Goal: Communication & Community: Participate in discussion

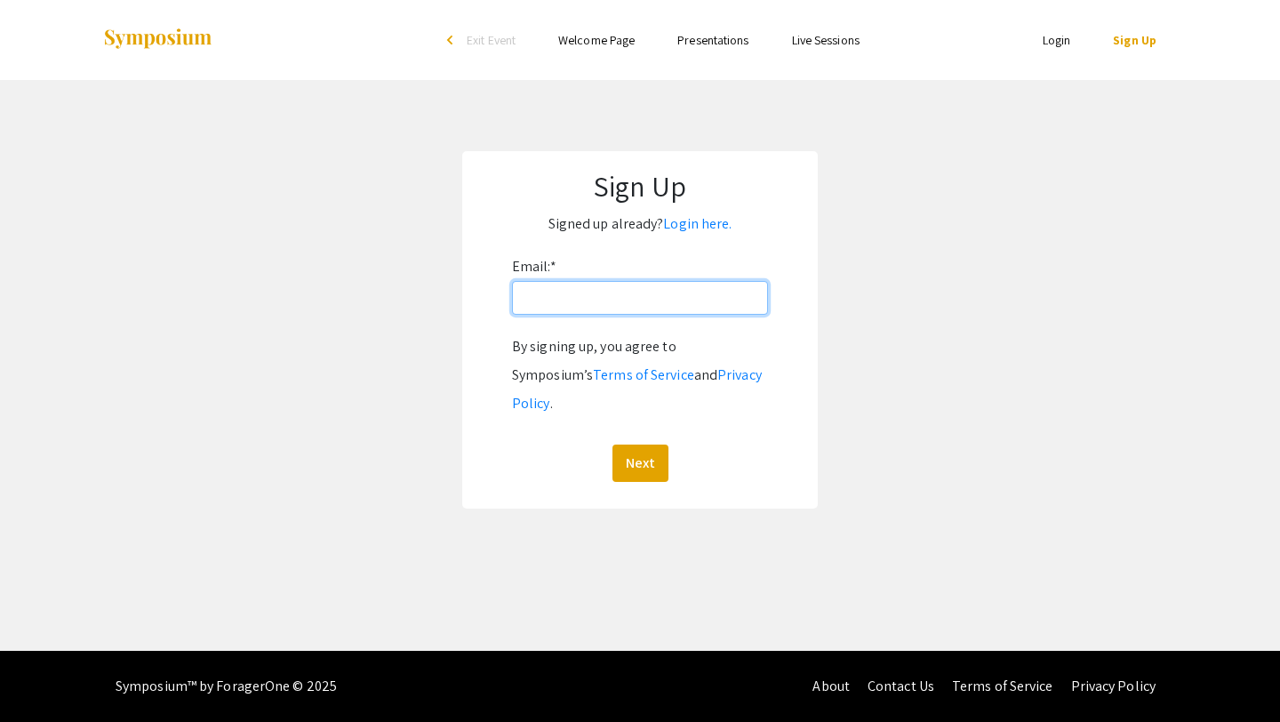
click at [581, 294] on input "Email: *" at bounding box center [640, 298] width 256 height 34
type input "[EMAIL_ADDRESS][DOMAIN_NAME]"
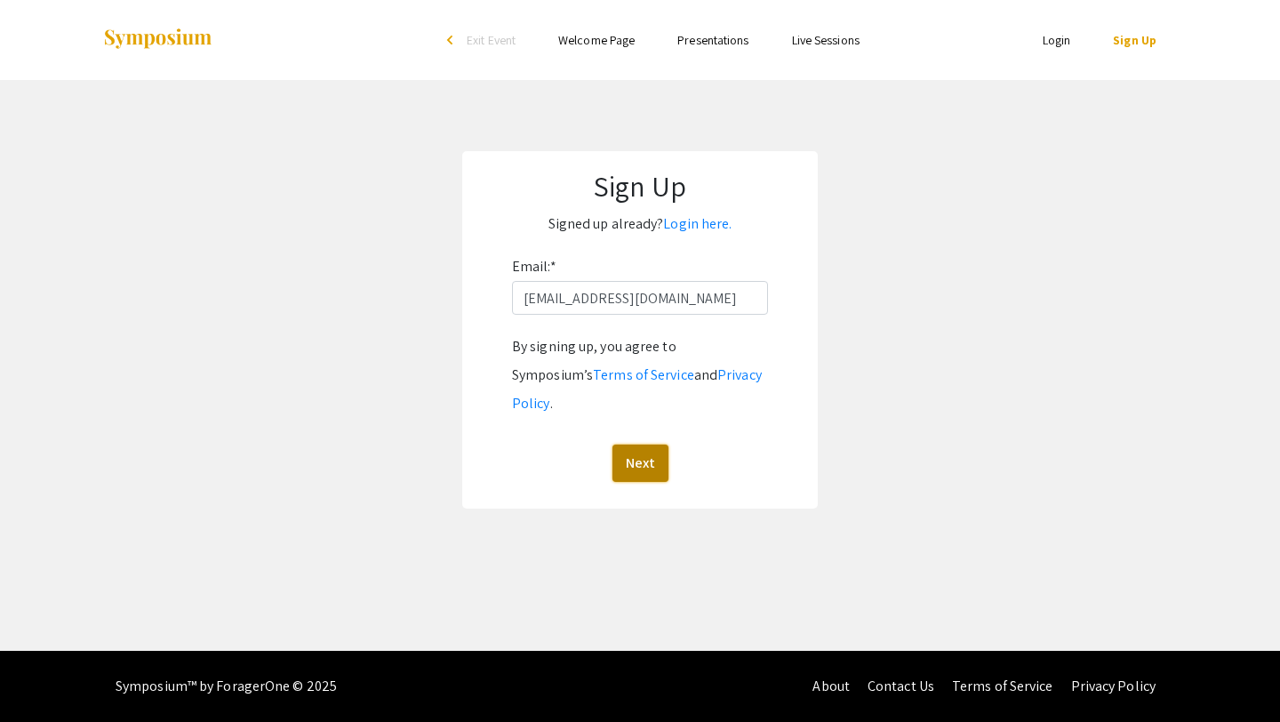
click at [588, 445] on button "Next" at bounding box center [641, 463] width 56 height 37
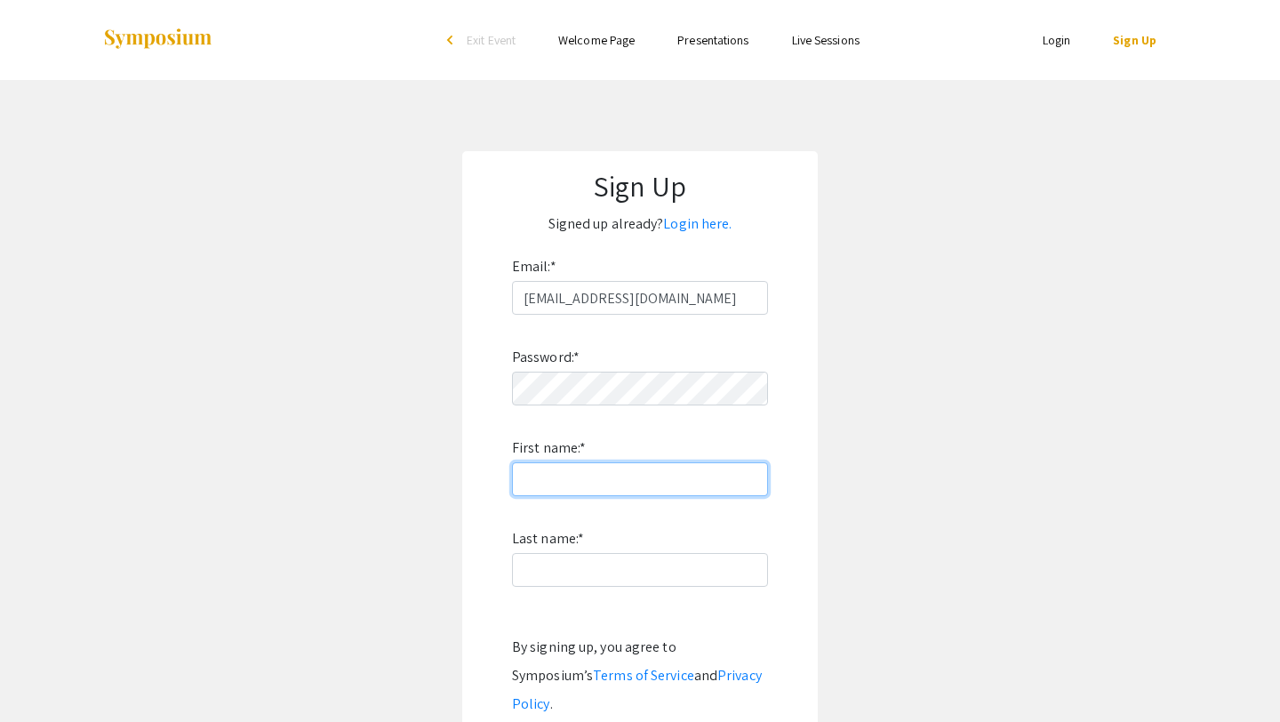
type input "Maycie"
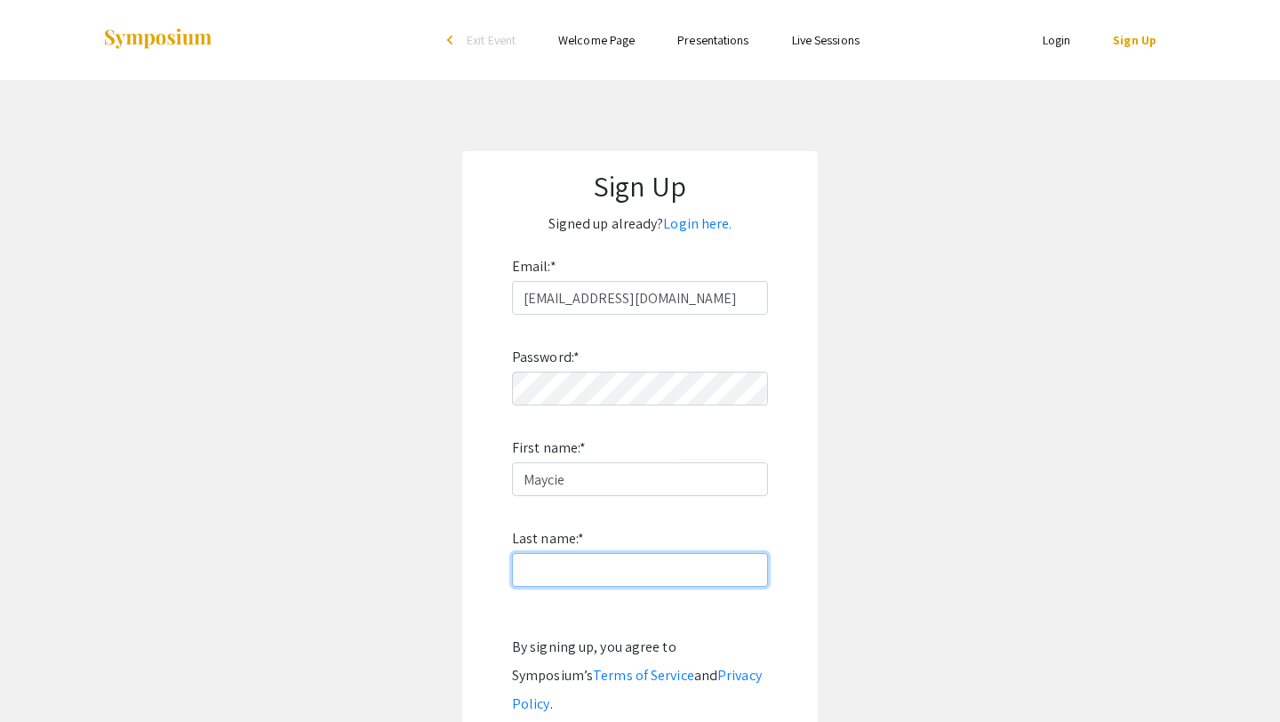
type input "[PERSON_NAME]"
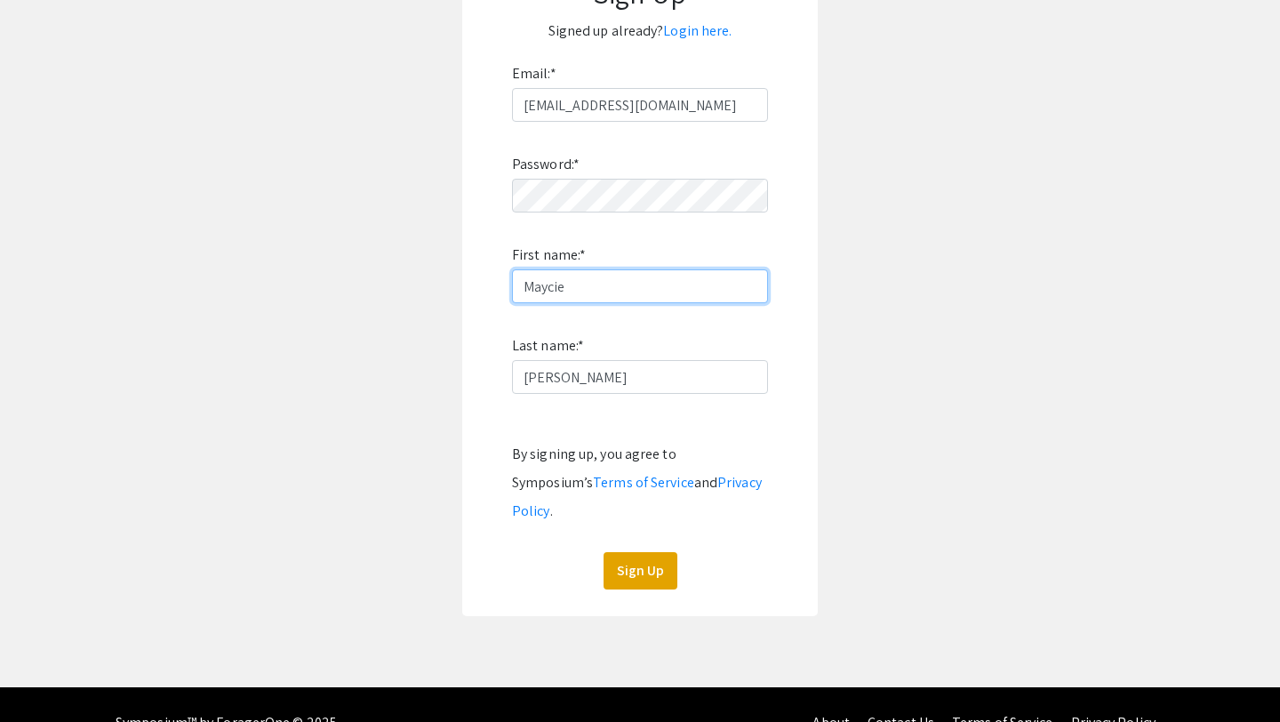
scroll to position [201, 0]
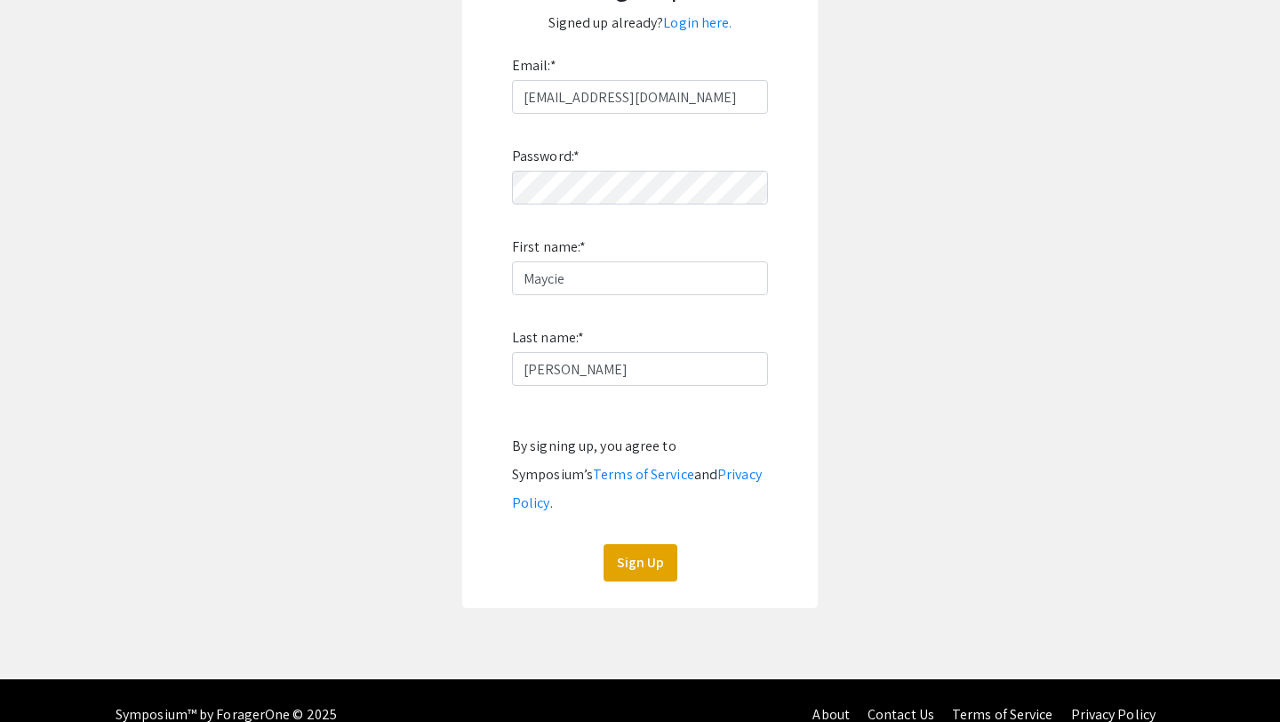
click at [588, 562] on div "Sign Up Signed up already? Login here. Email: * [EMAIL_ADDRESS][DOMAIN_NAME] Pa…" at bounding box center [640, 279] width 356 height 658
click at [588, 544] on button "Sign Up" at bounding box center [641, 562] width 74 height 37
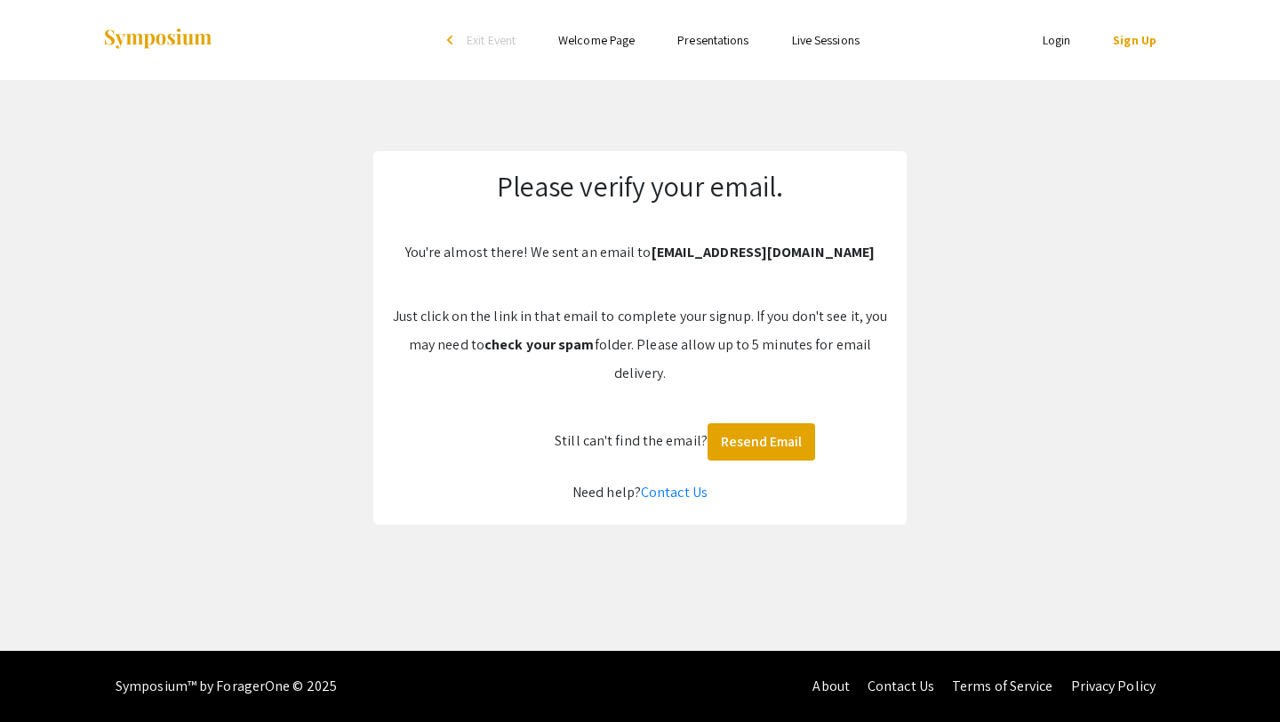
scroll to position [0, 0]
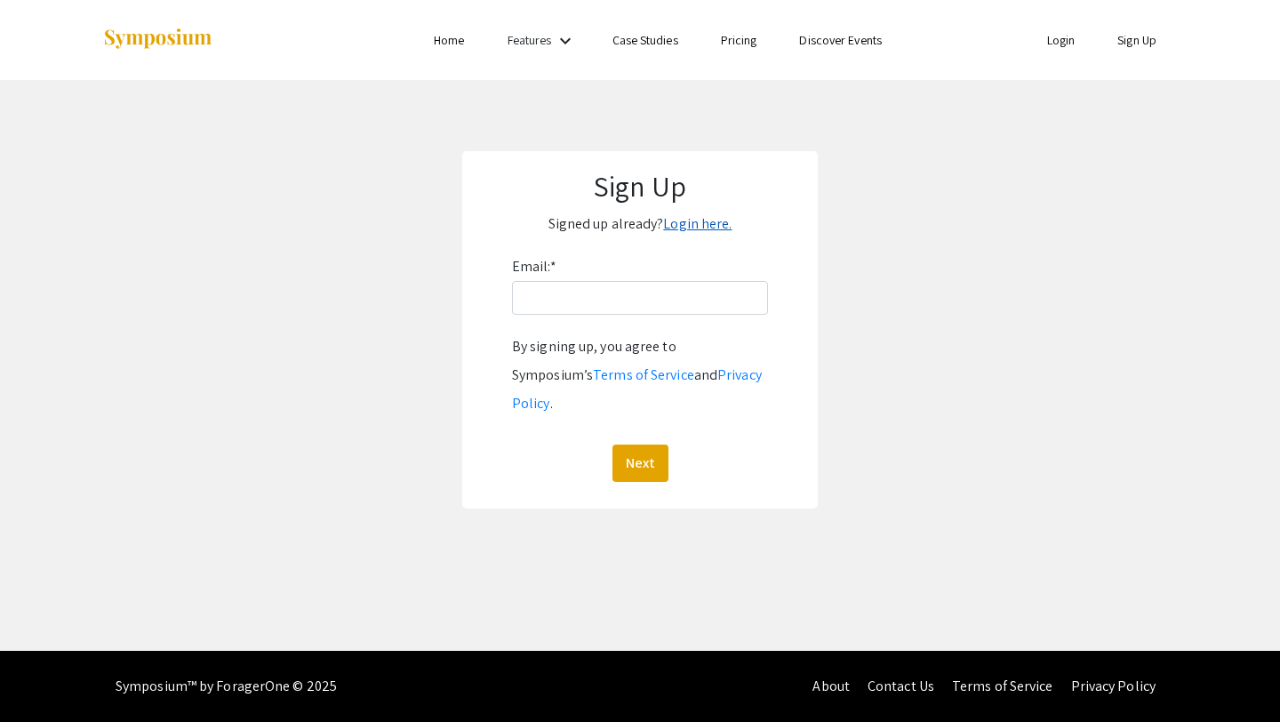
click at [708, 222] on link "Login here." at bounding box center [697, 223] width 68 height 19
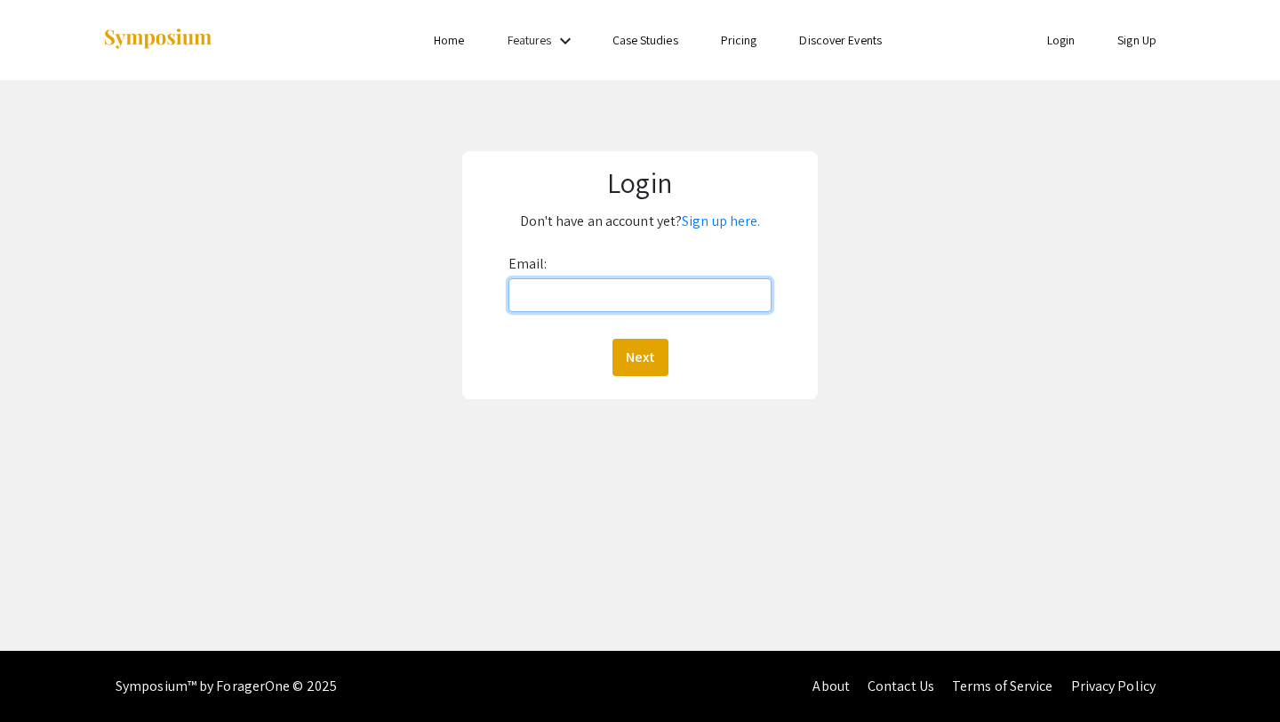
click at [597, 293] on input "Email:" at bounding box center [641, 295] width 264 height 34
type input "[EMAIL_ADDRESS][DOMAIN_NAME]"
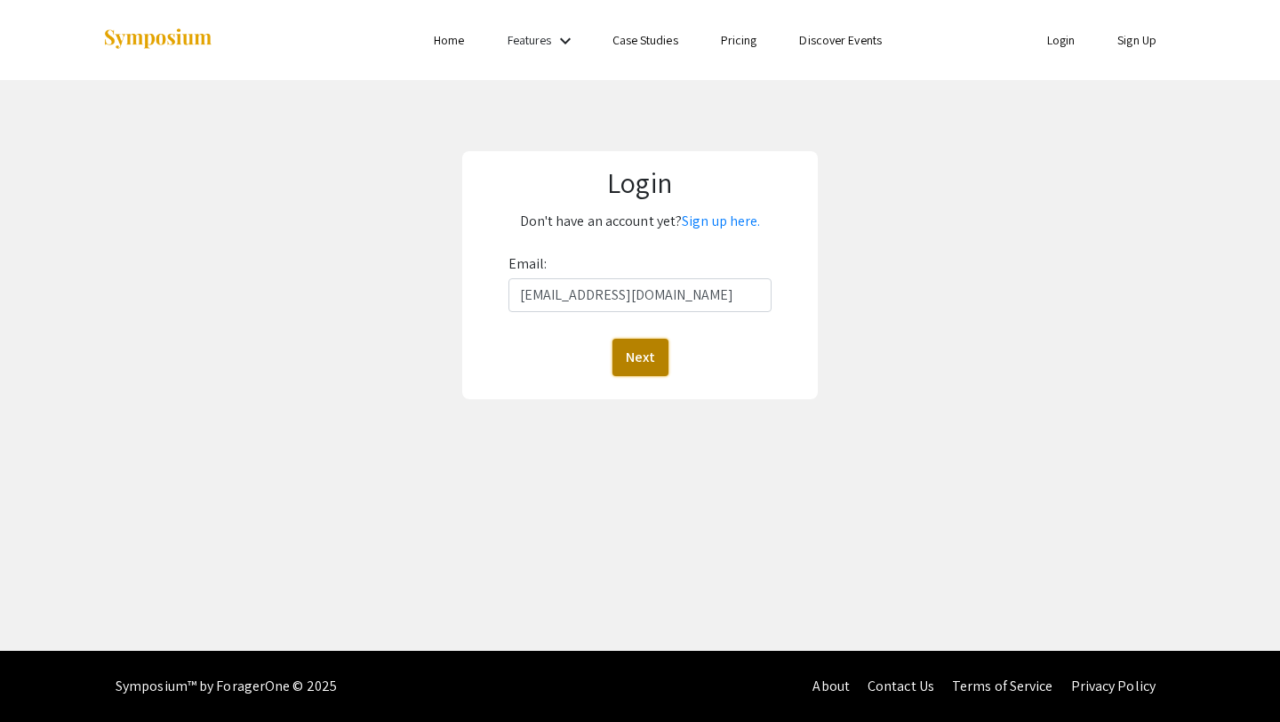
click at [632, 361] on button "Next" at bounding box center [641, 357] width 56 height 37
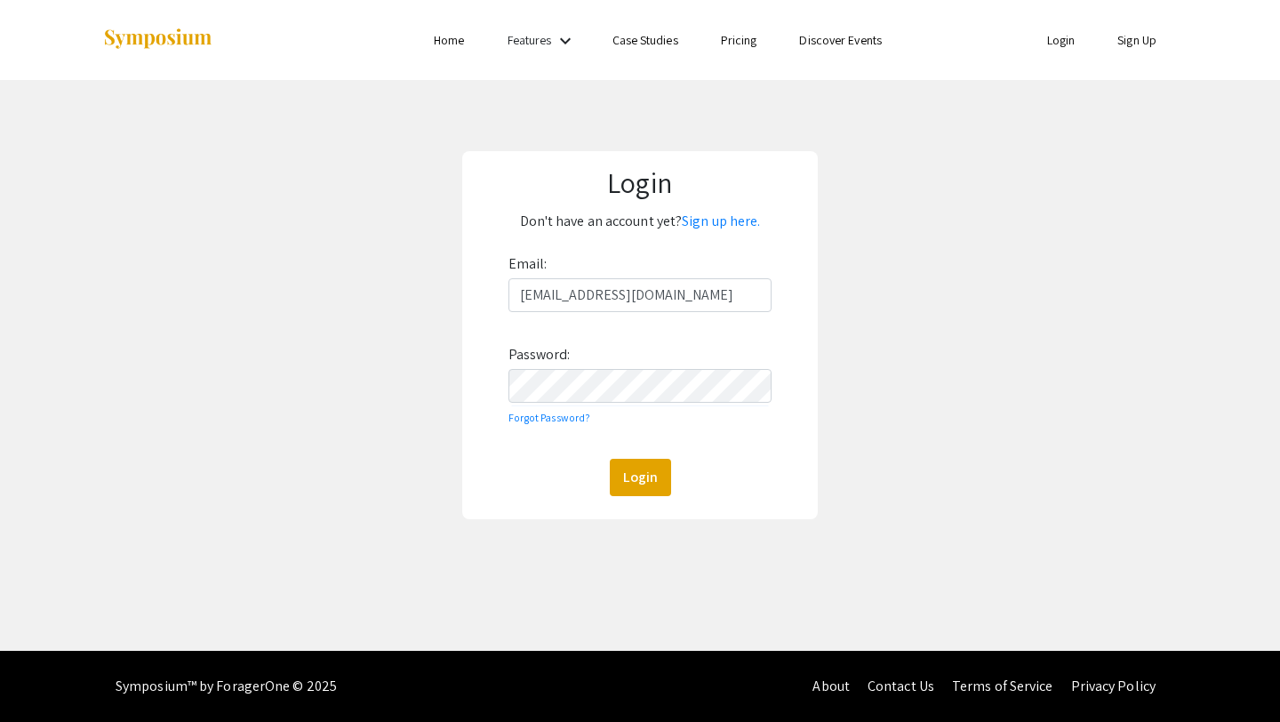
click at [823, 363] on div "Login Don't have an account yet? Sign up here. Email: maycieg@unr.edu Password:…" at bounding box center [640, 335] width 1307 height 510
click at [646, 480] on button "Login" at bounding box center [640, 477] width 61 height 37
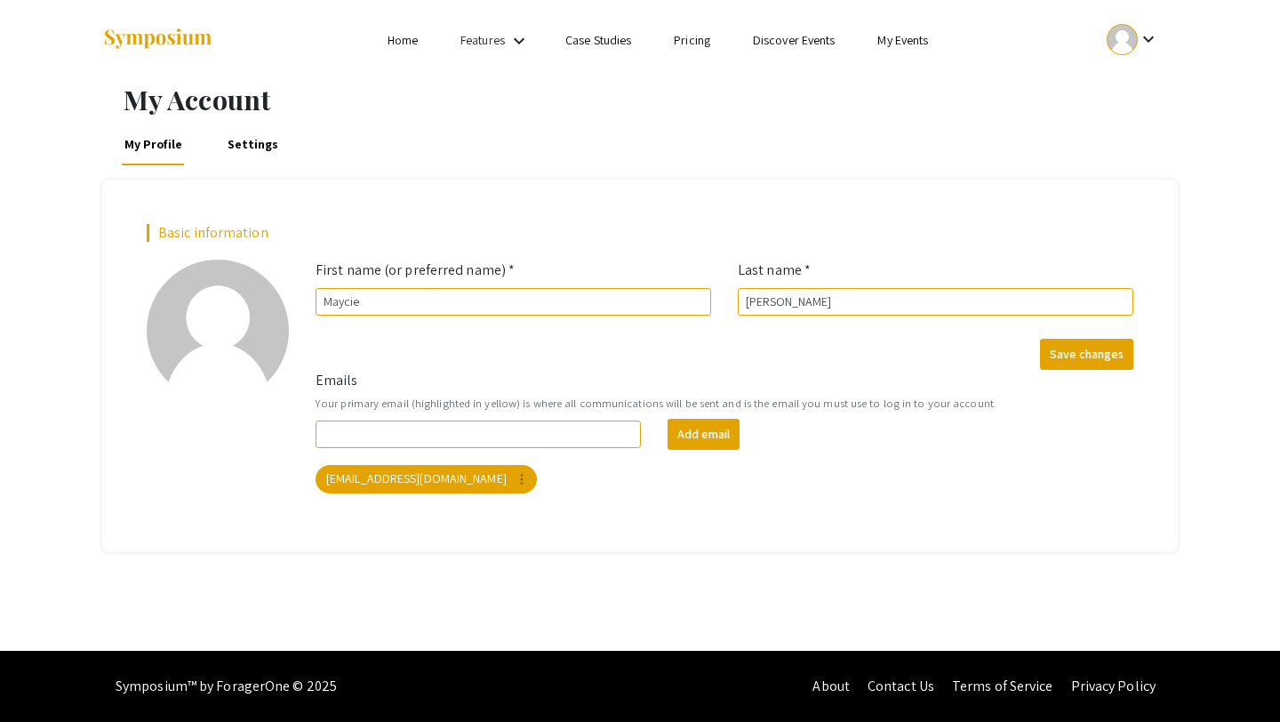
click at [598, 36] on link "Case Studies" at bounding box center [598, 40] width 66 height 16
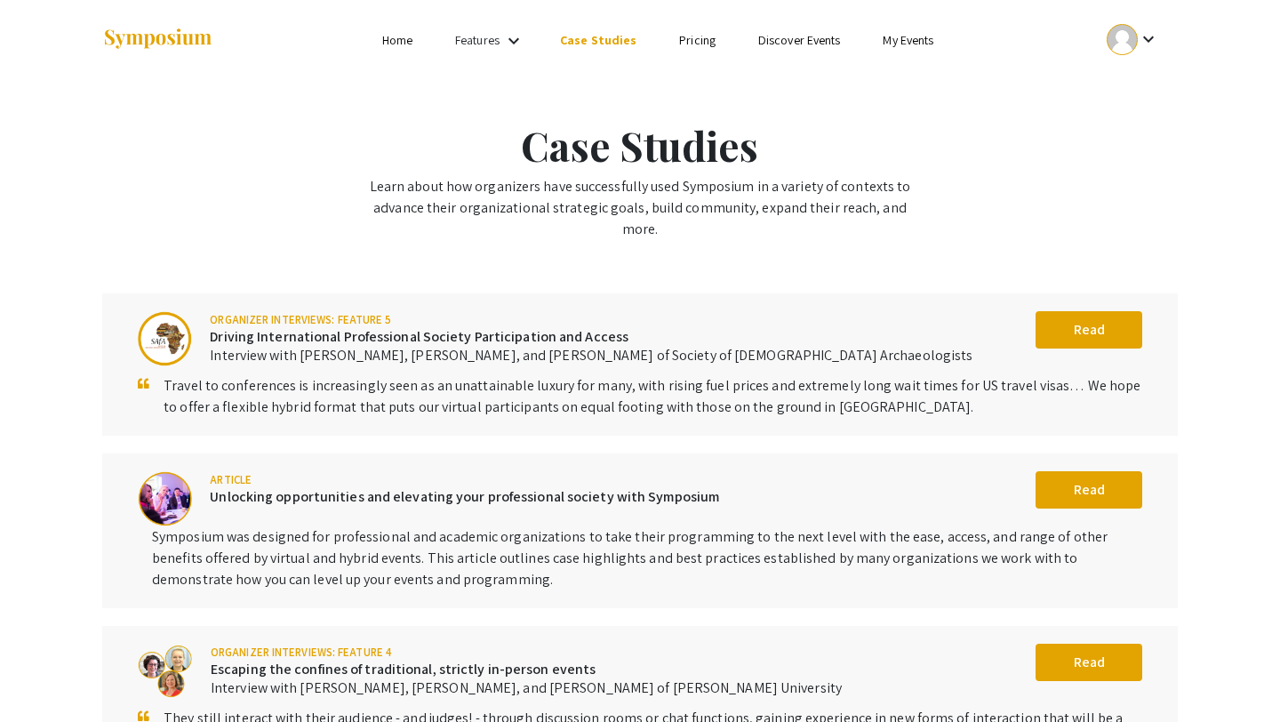
click at [396, 40] on link "Home" at bounding box center [397, 40] width 30 height 16
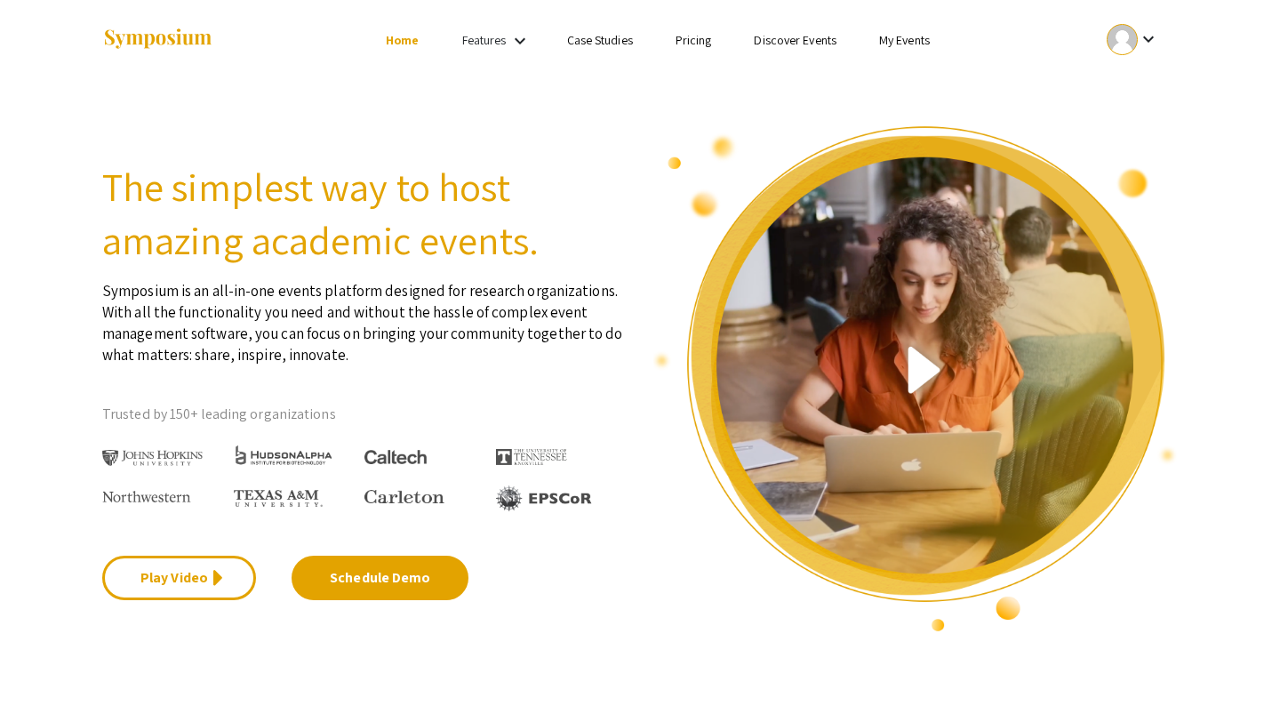
click at [901, 39] on link "My Events" at bounding box center [904, 40] width 51 height 16
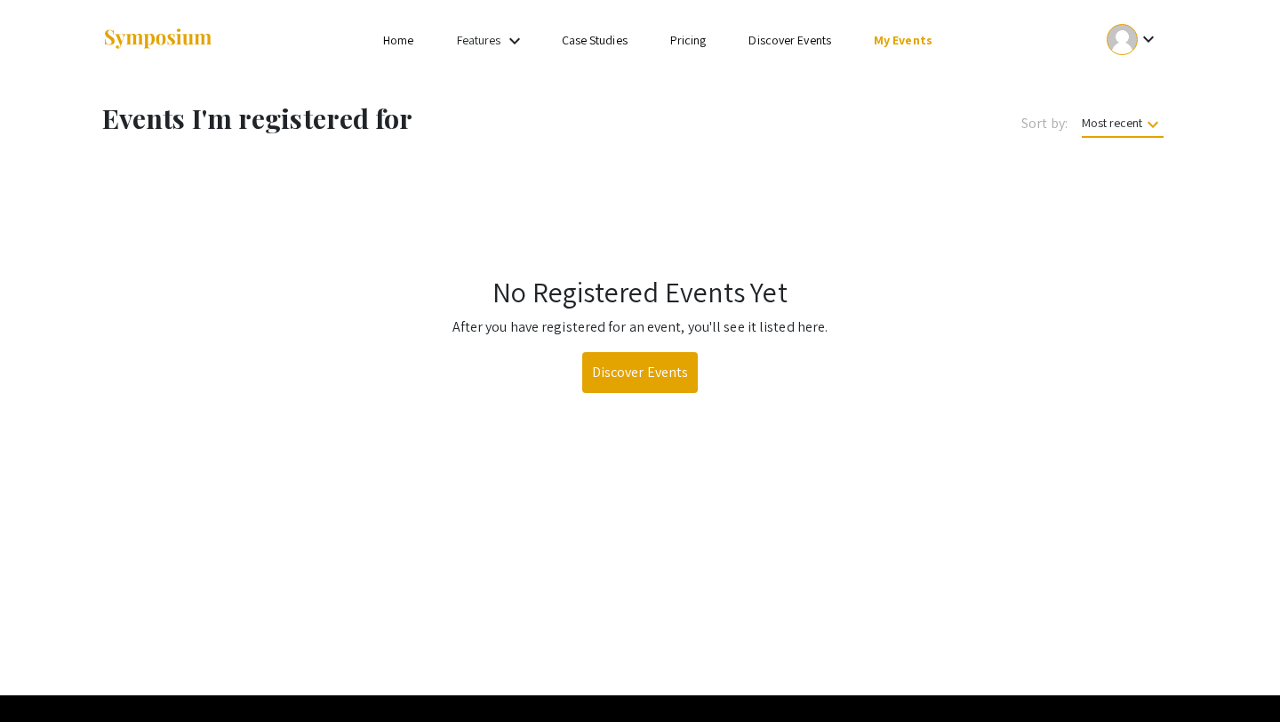
click at [804, 44] on link "Discover Events" at bounding box center [790, 40] width 83 height 16
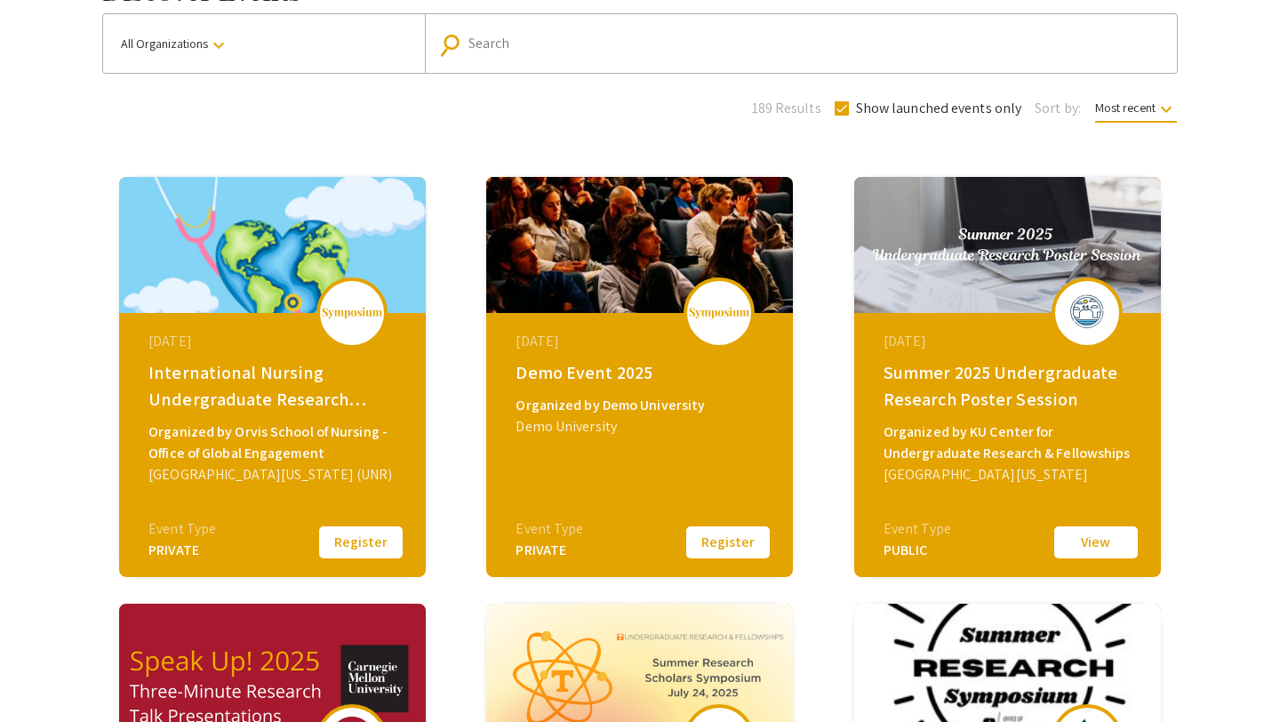
scroll to position [165, 0]
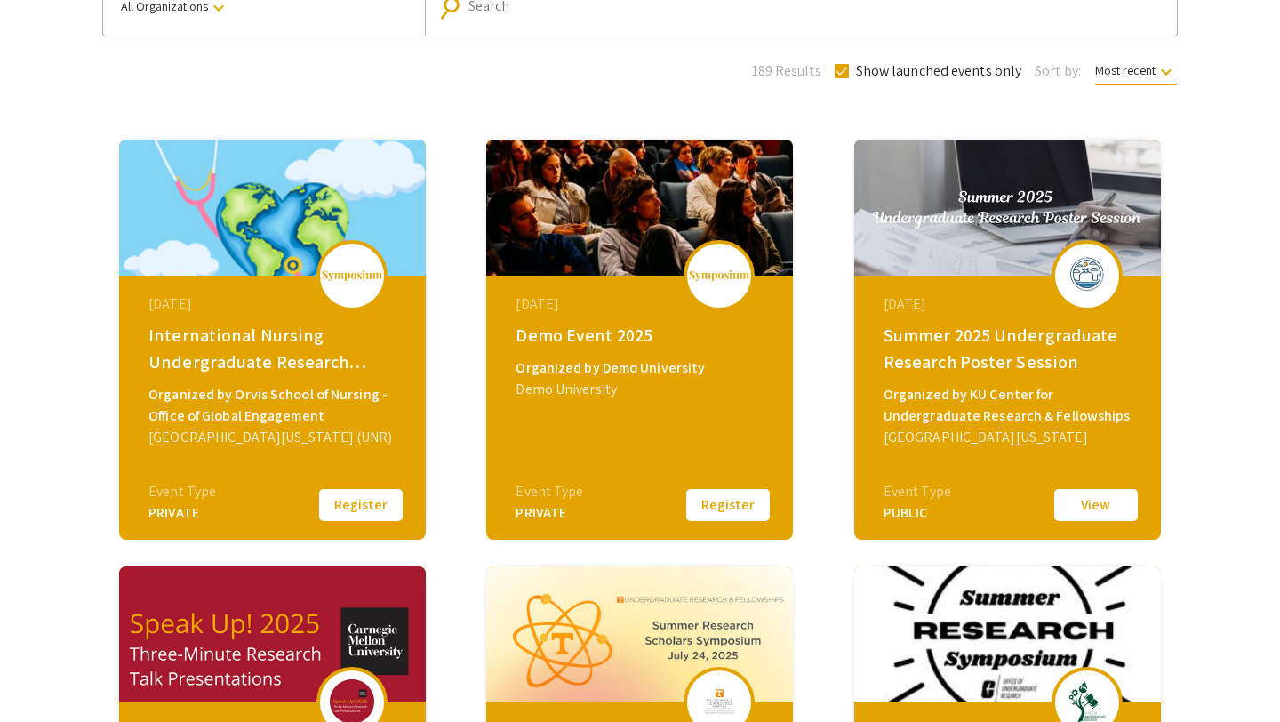
click at [365, 499] on button "Register" at bounding box center [361, 504] width 89 height 37
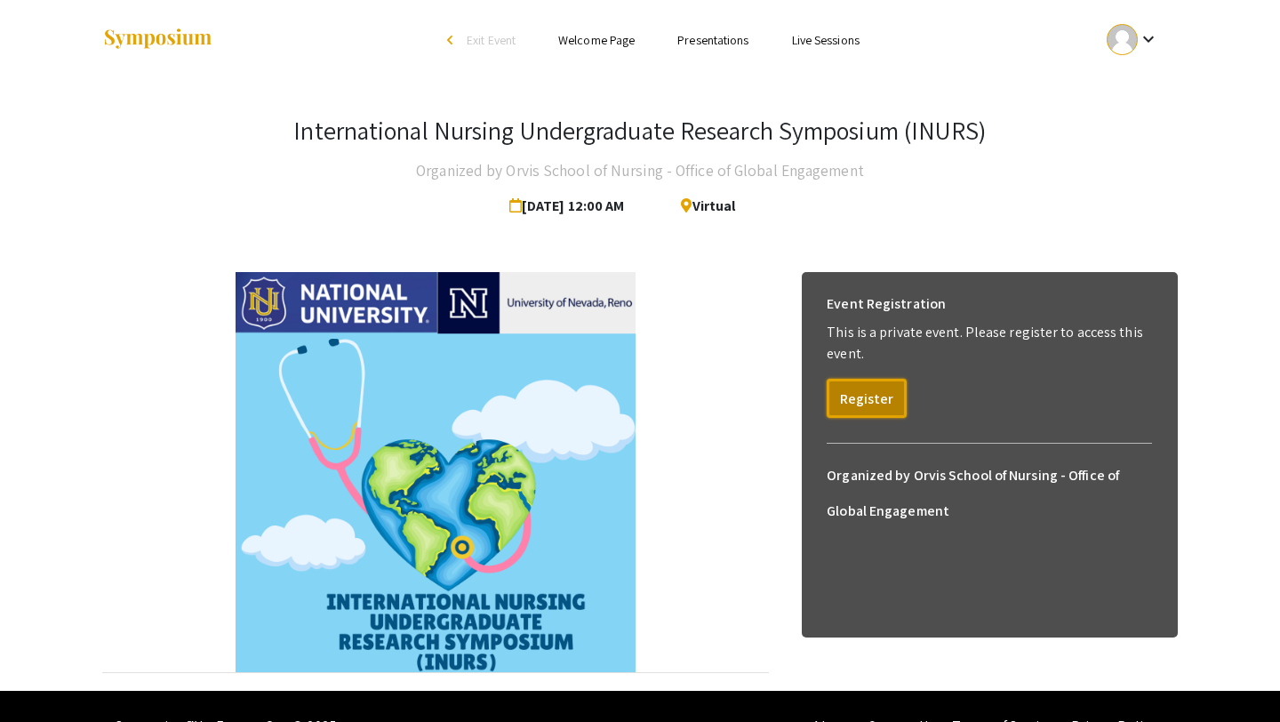
click at [850, 401] on button "Register" at bounding box center [867, 398] width 80 height 39
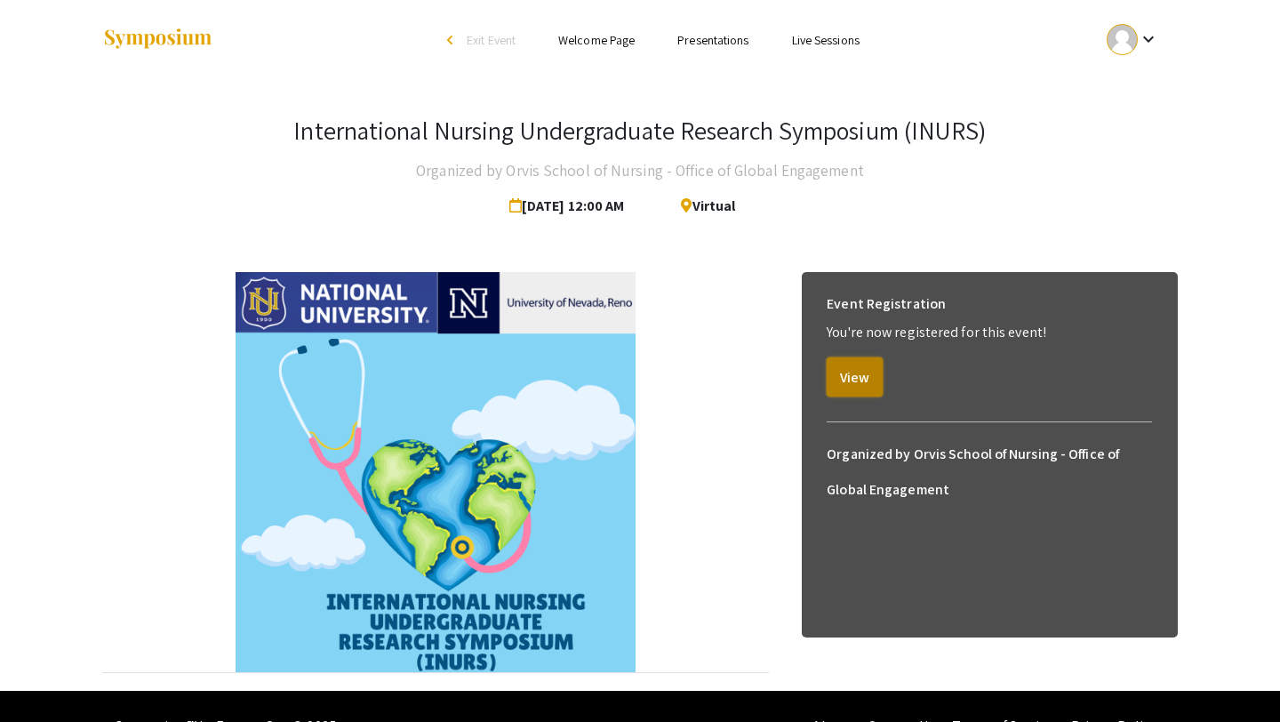
click at [862, 381] on button "View" at bounding box center [855, 376] width 56 height 39
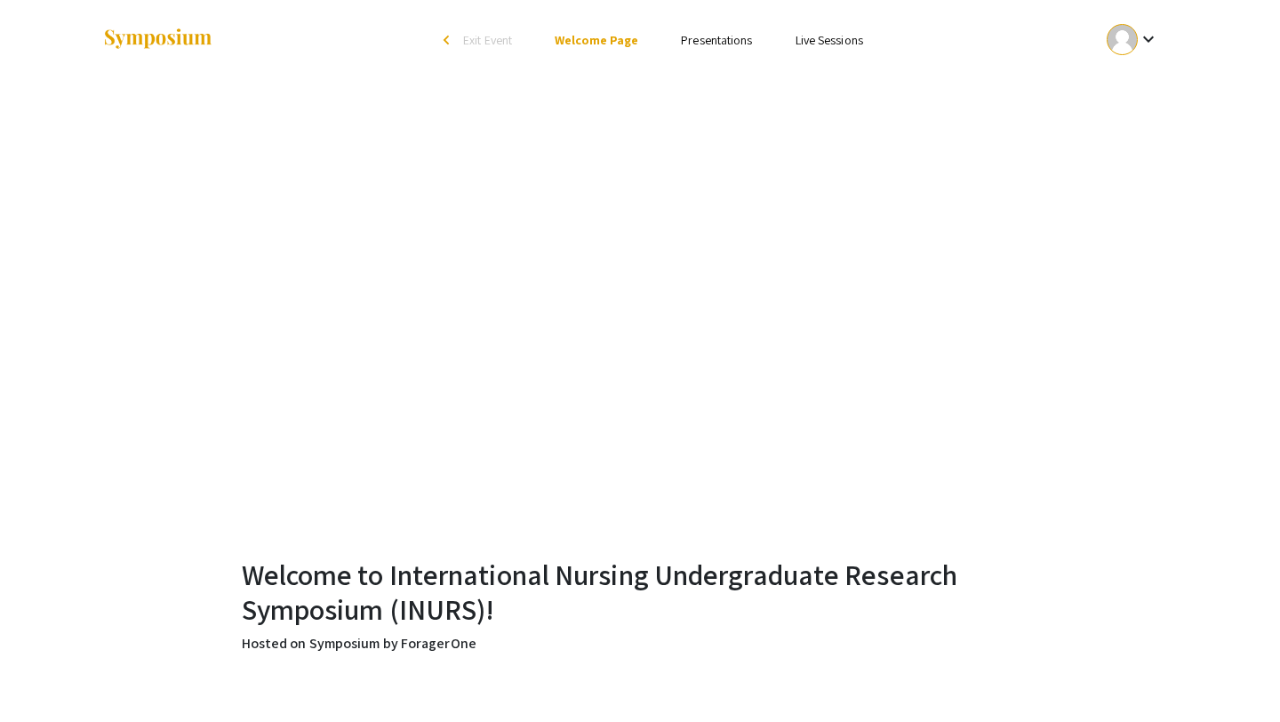
click at [716, 41] on link "Presentations" at bounding box center [716, 40] width 71 height 16
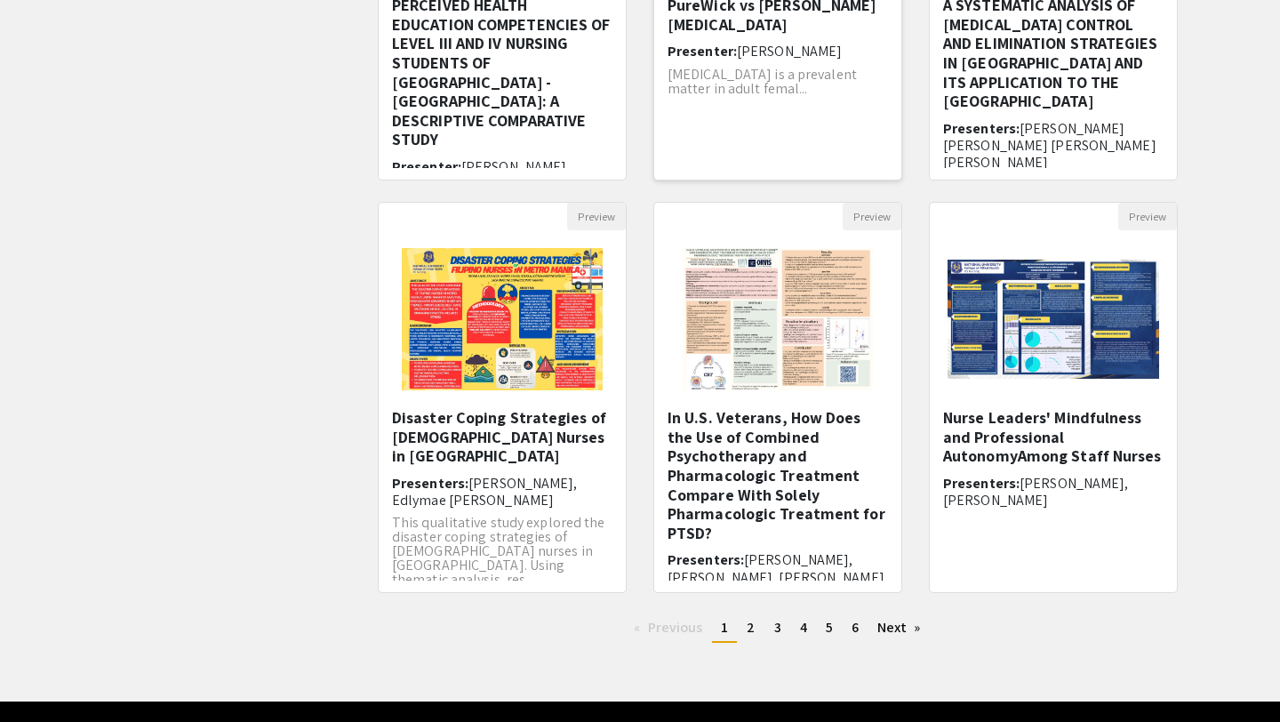
scroll to position [57, 0]
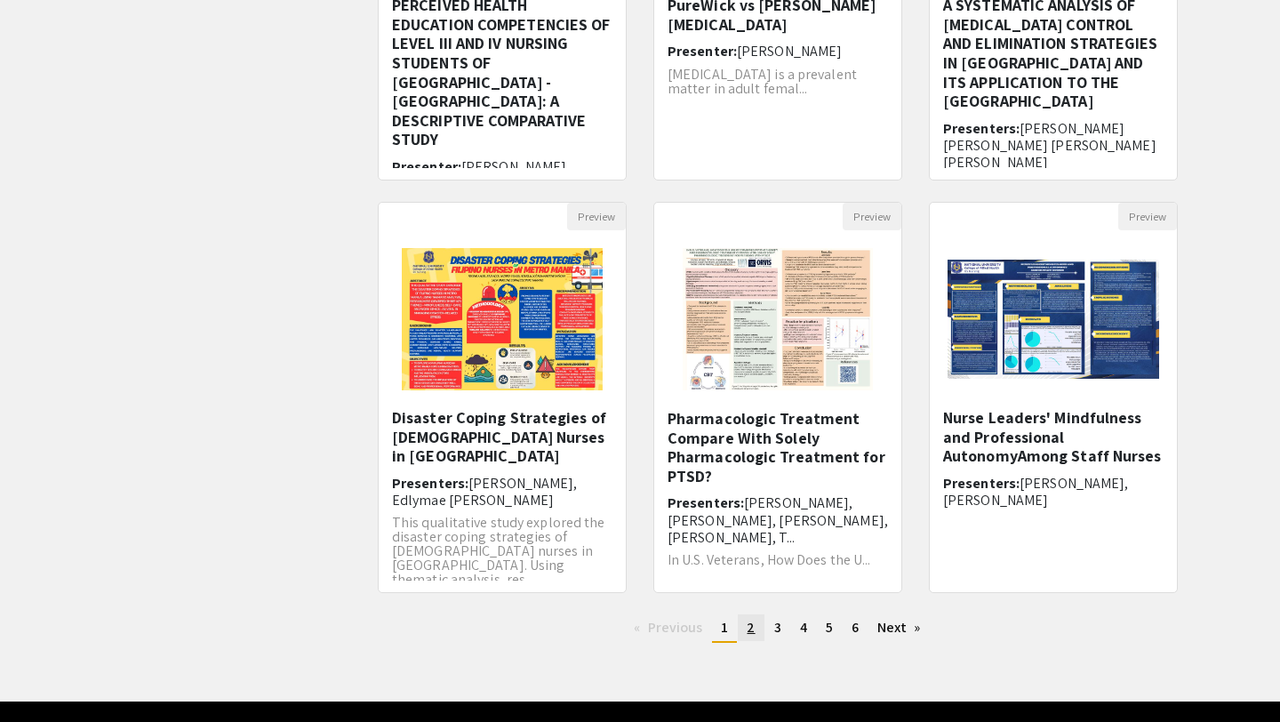
click at [750, 626] on span "2" at bounding box center [751, 627] width 8 height 19
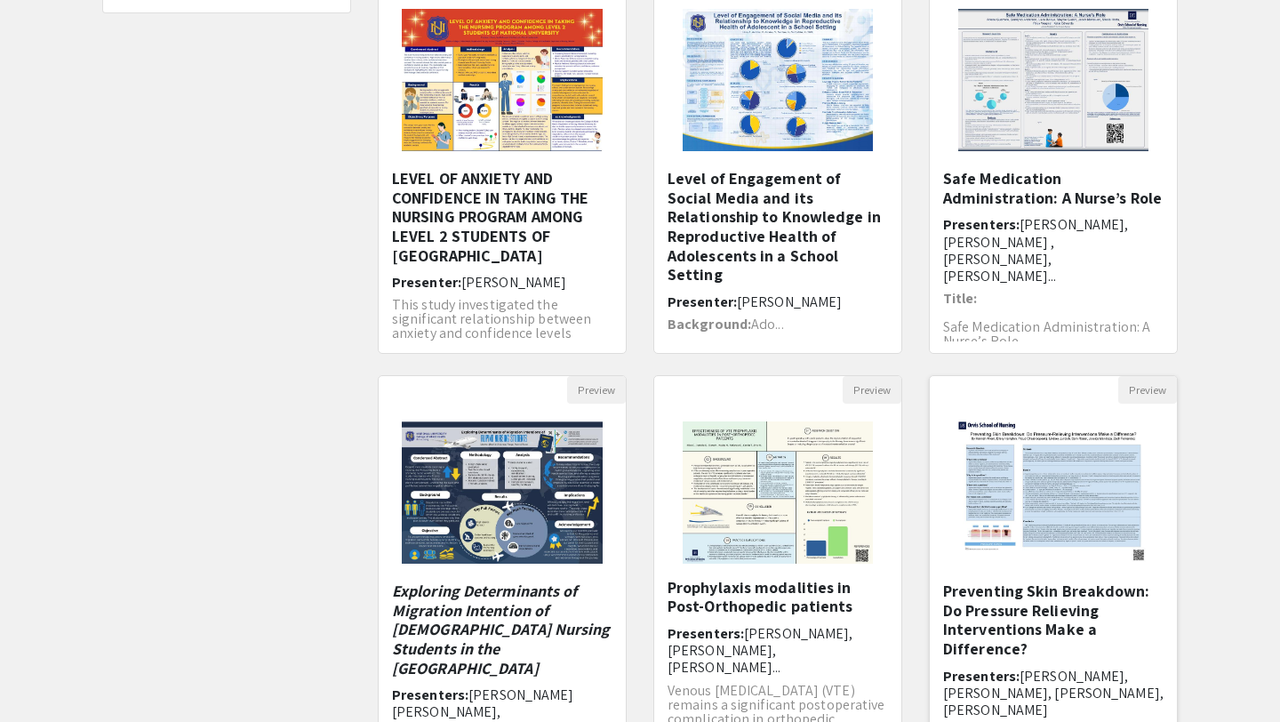
click at [1011, 603] on h5 "Preventing Skin Breakdown: Do Pressure Relieving Interventions Make a Differenc…" at bounding box center [1053, 619] width 220 height 76
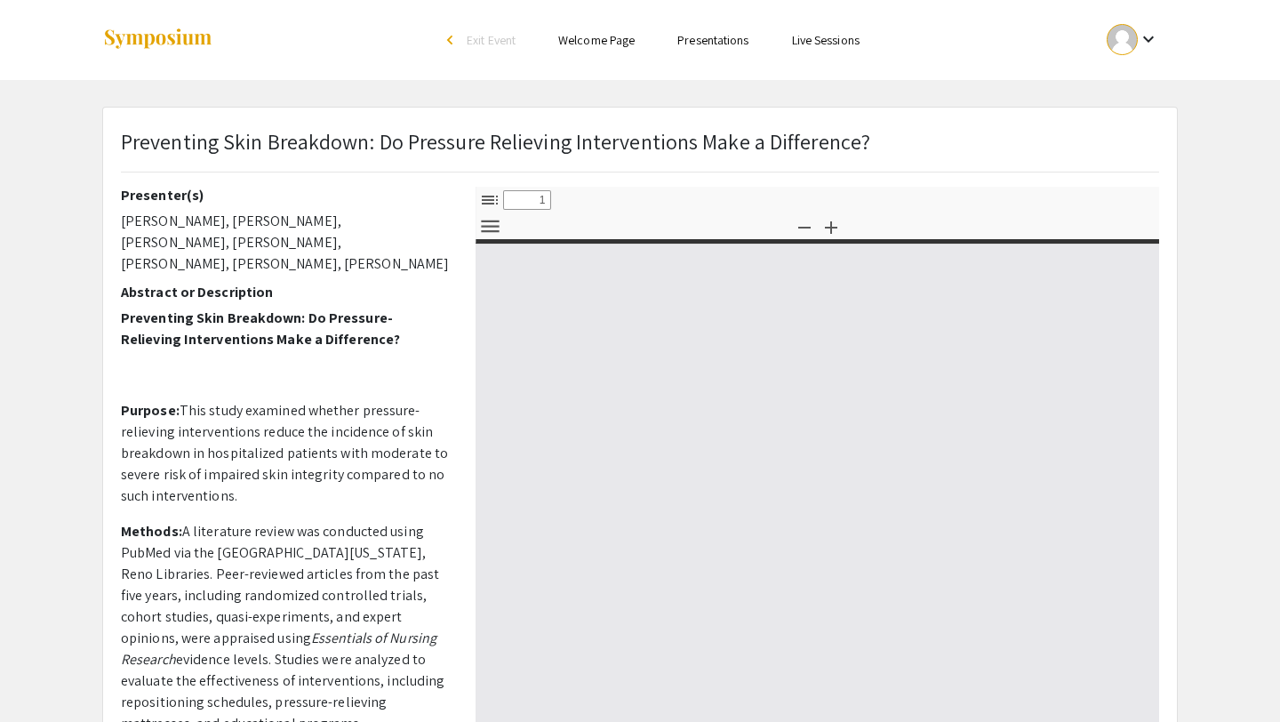
select select "custom"
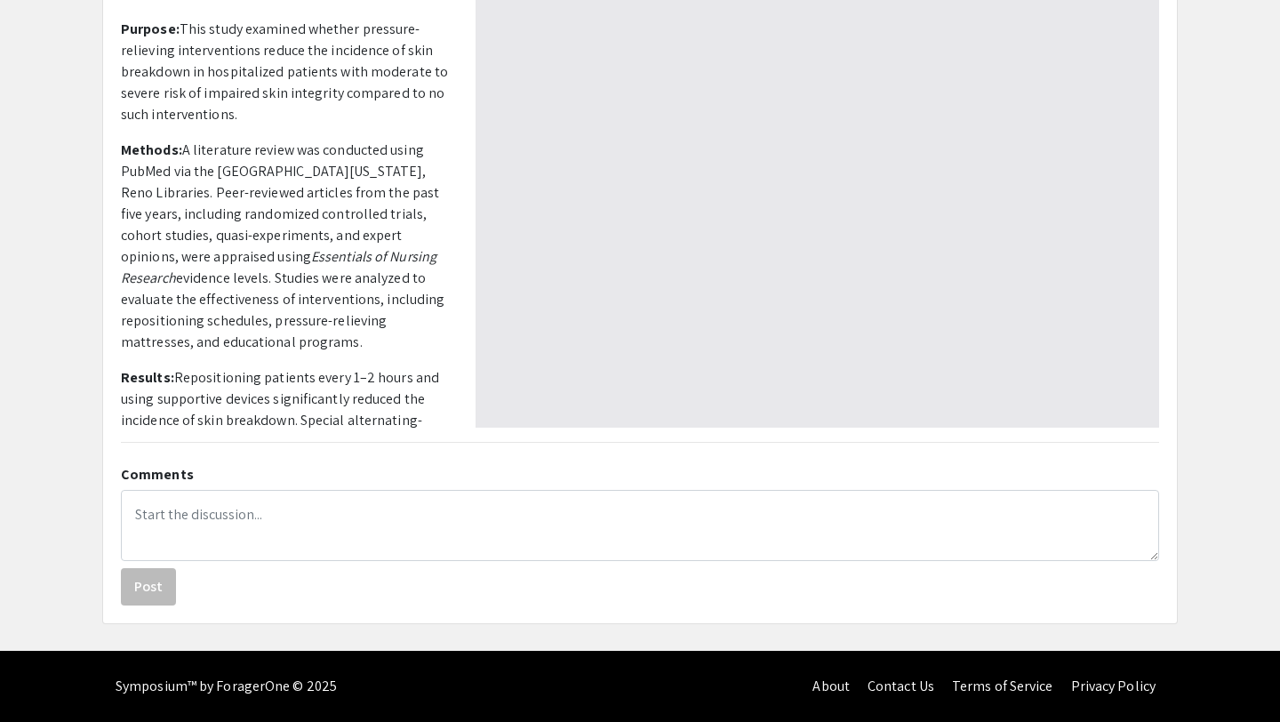
type input "0"
select select "custom"
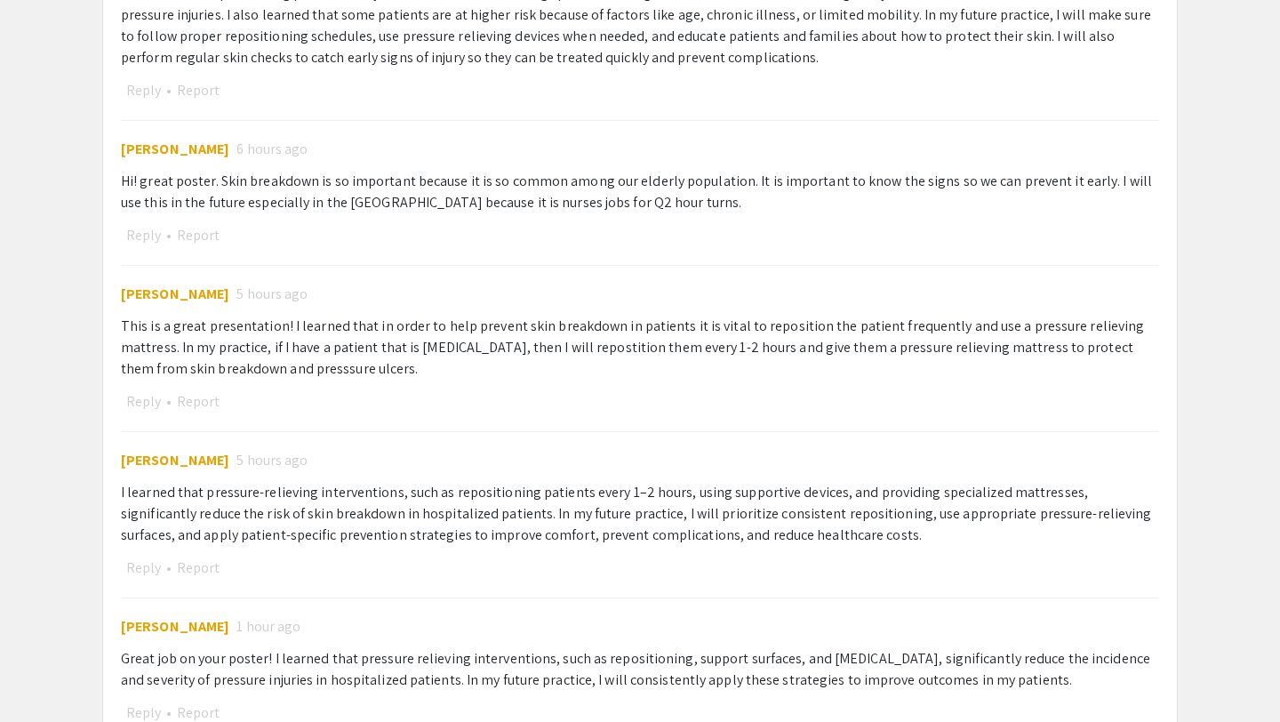
type input "1"
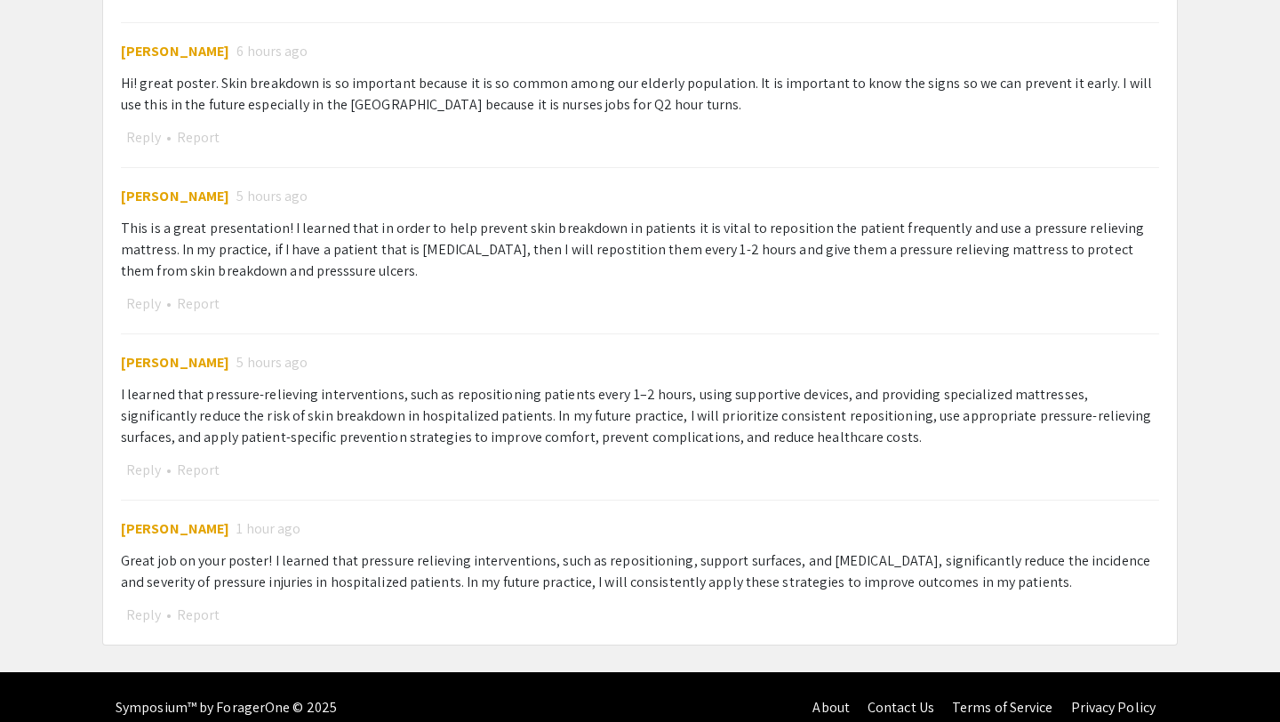
select select "auto"
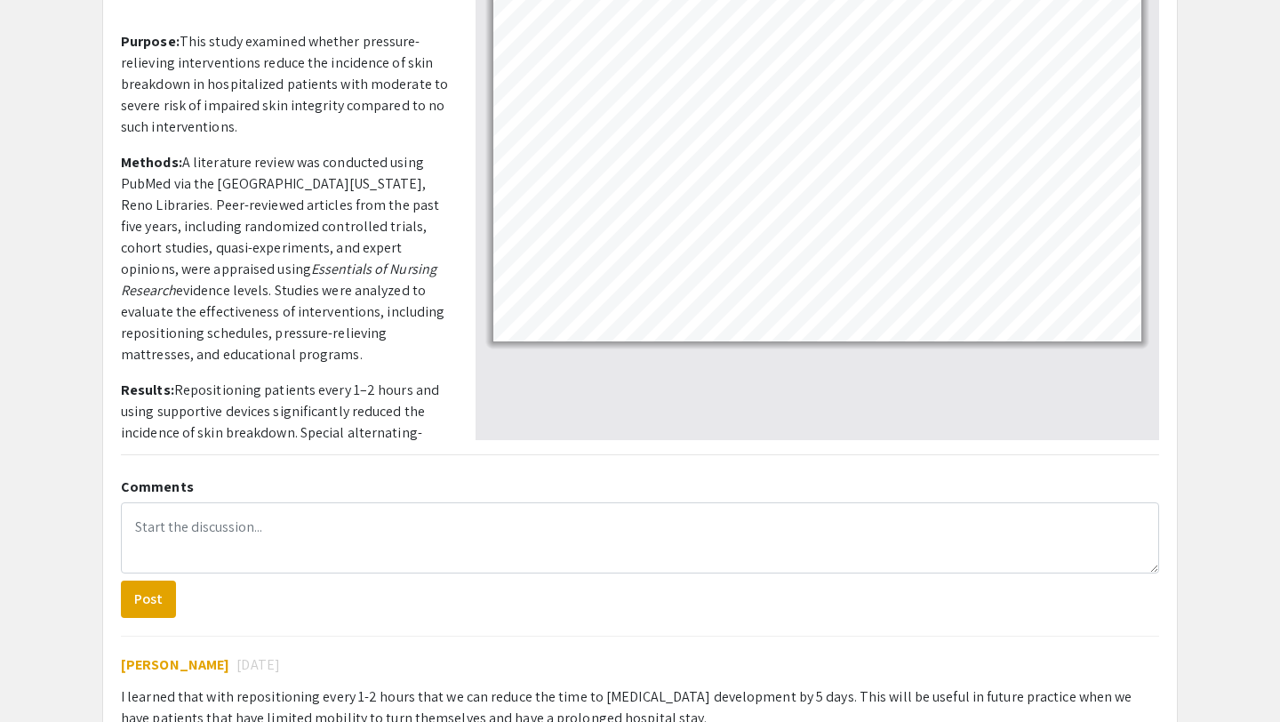
scroll to position [361, 0]
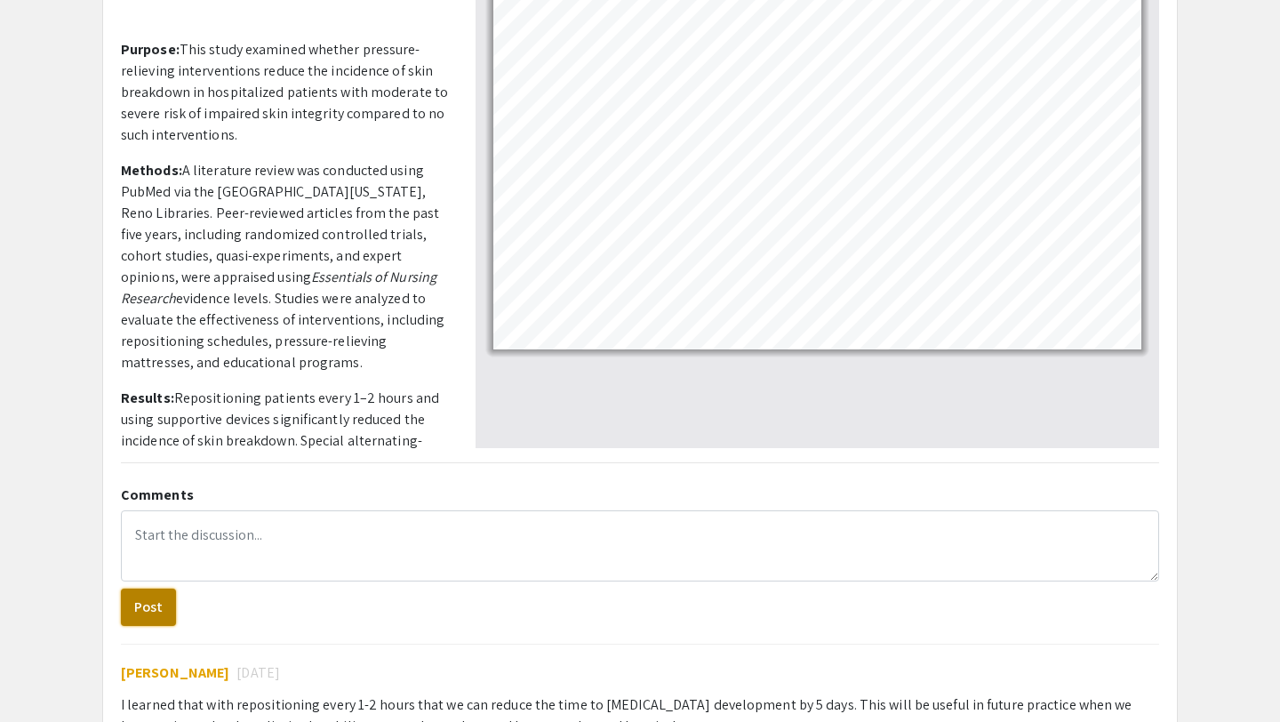
click at [137, 613] on button "Post" at bounding box center [148, 607] width 55 height 37
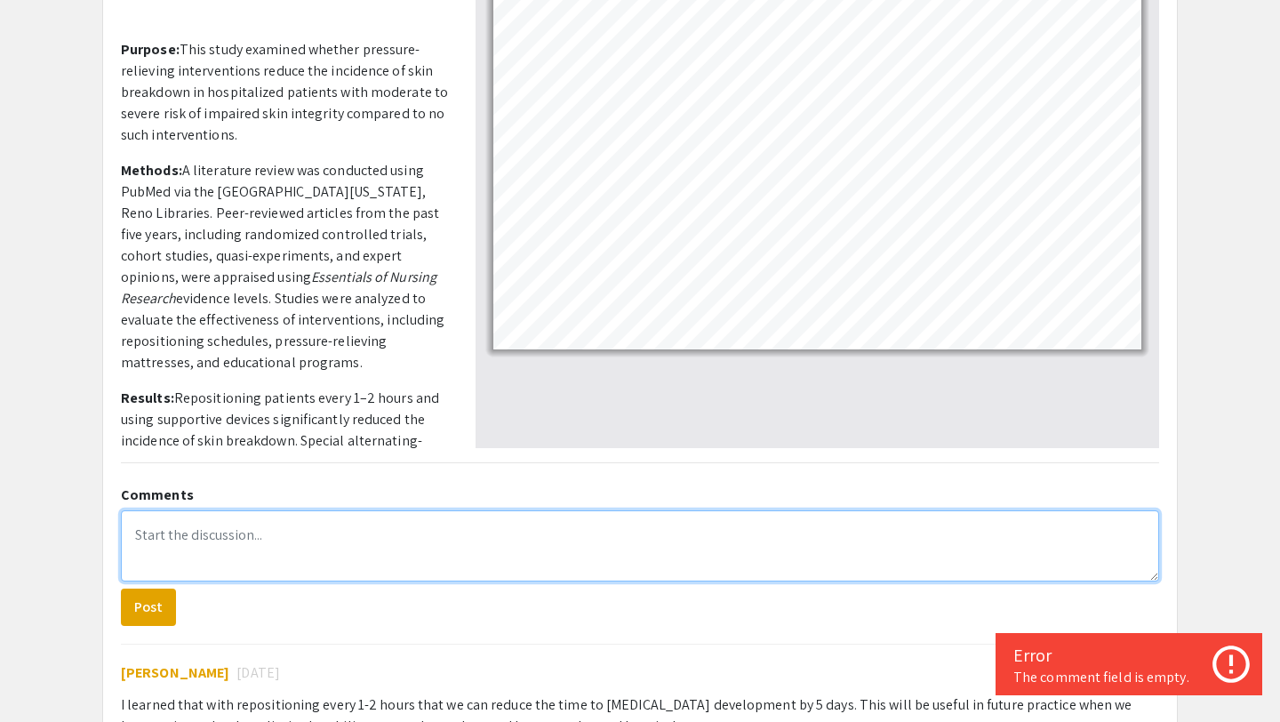
click at [214, 526] on textarea at bounding box center [640, 545] width 1038 height 71
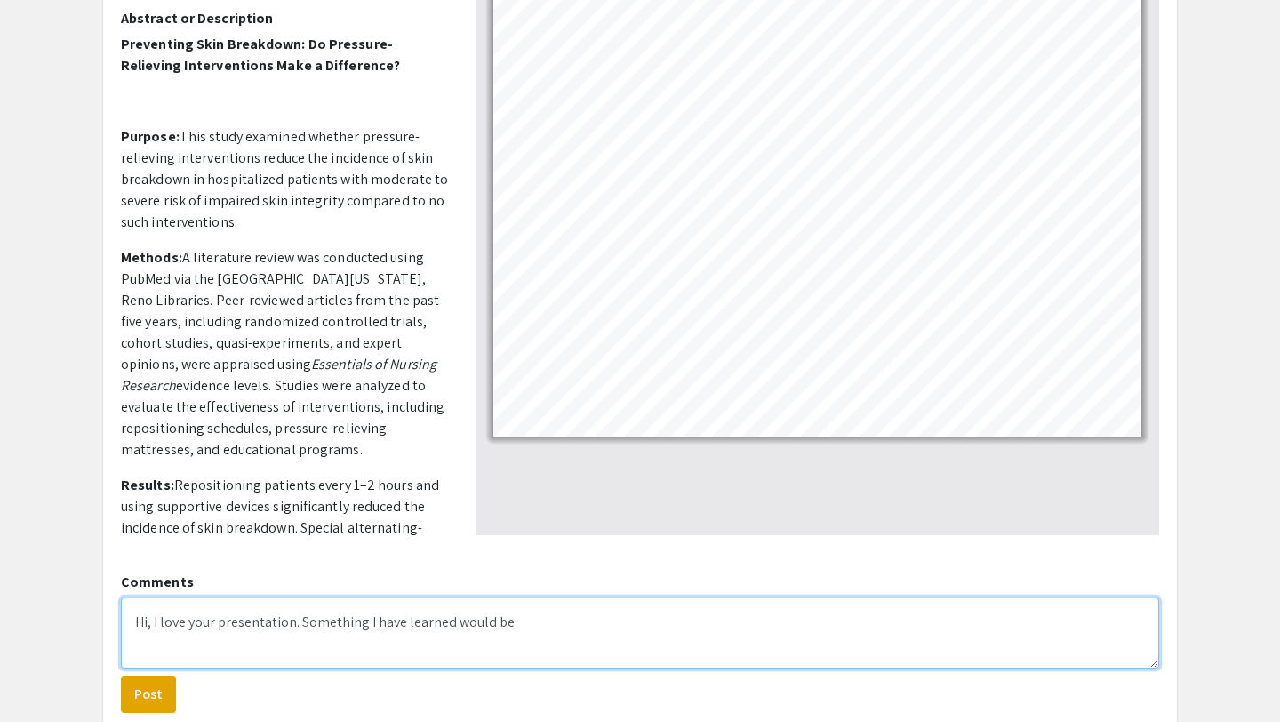
scroll to position [272, 0]
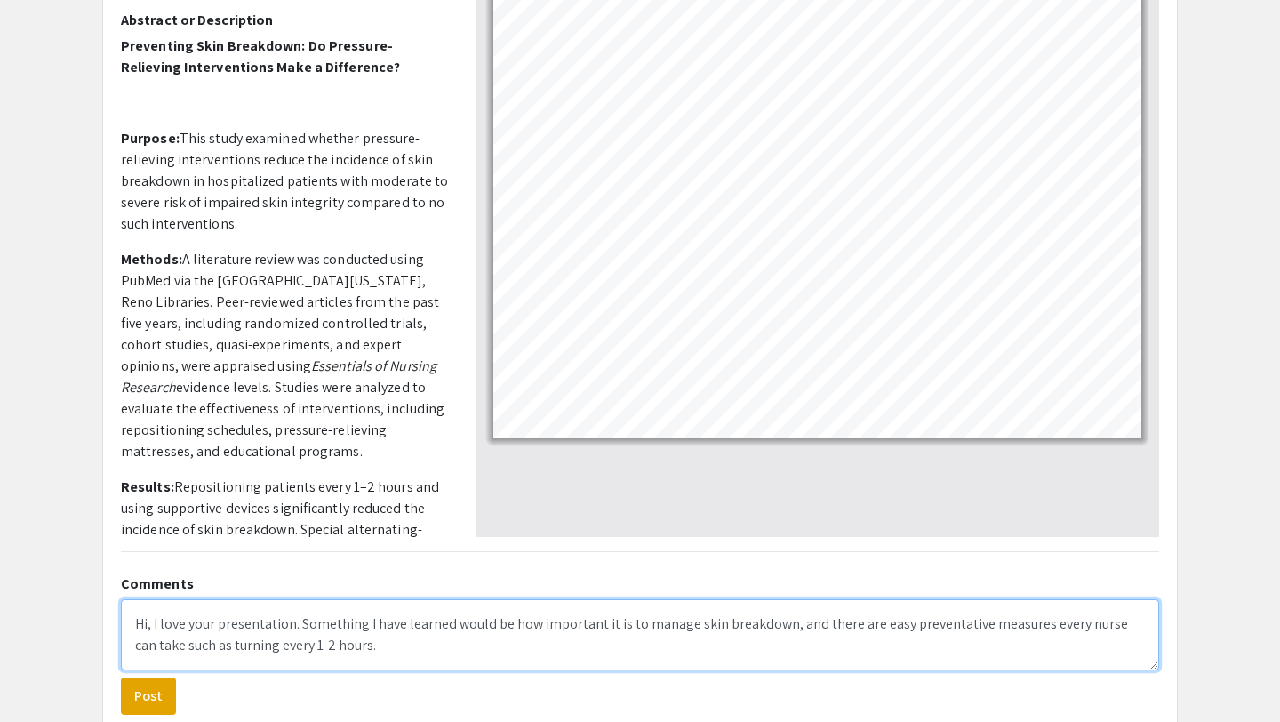
click at [376, 660] on textarea "Hi, I love your presentation. Something I have learned would be how important i…" at bounding box center [640, 634] width 1038 height 71
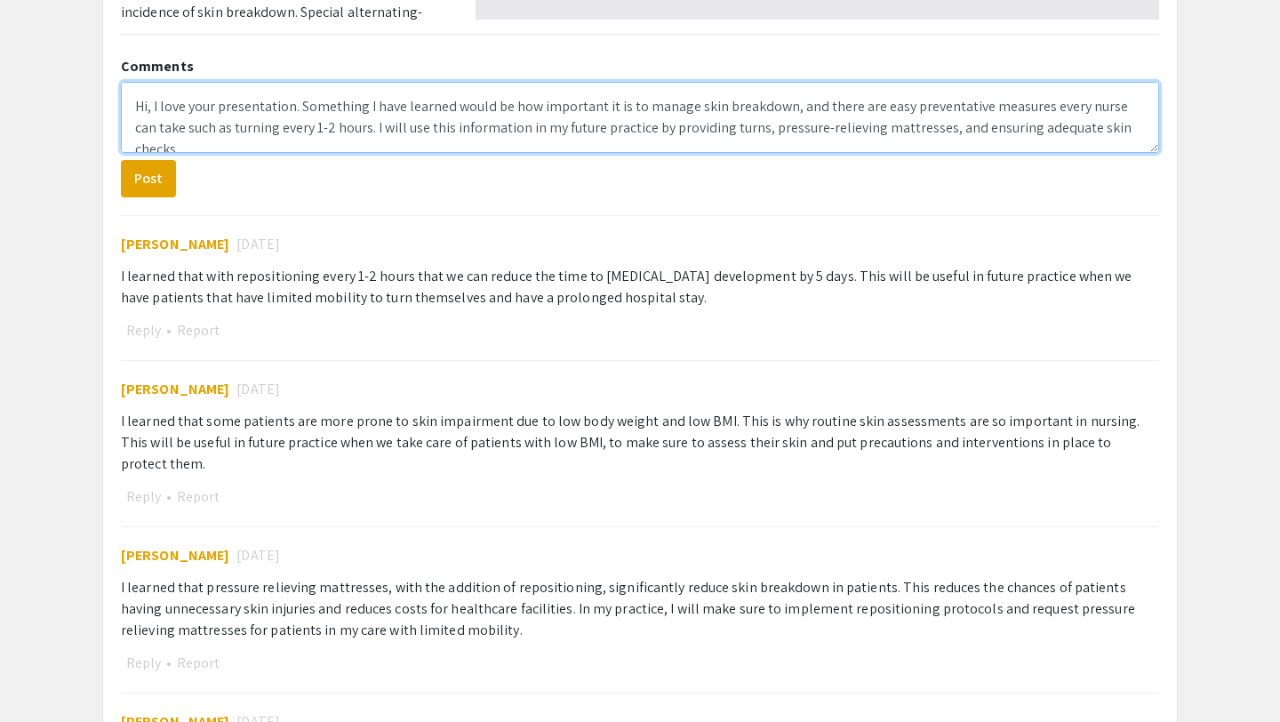
scroll to position [783, 0]
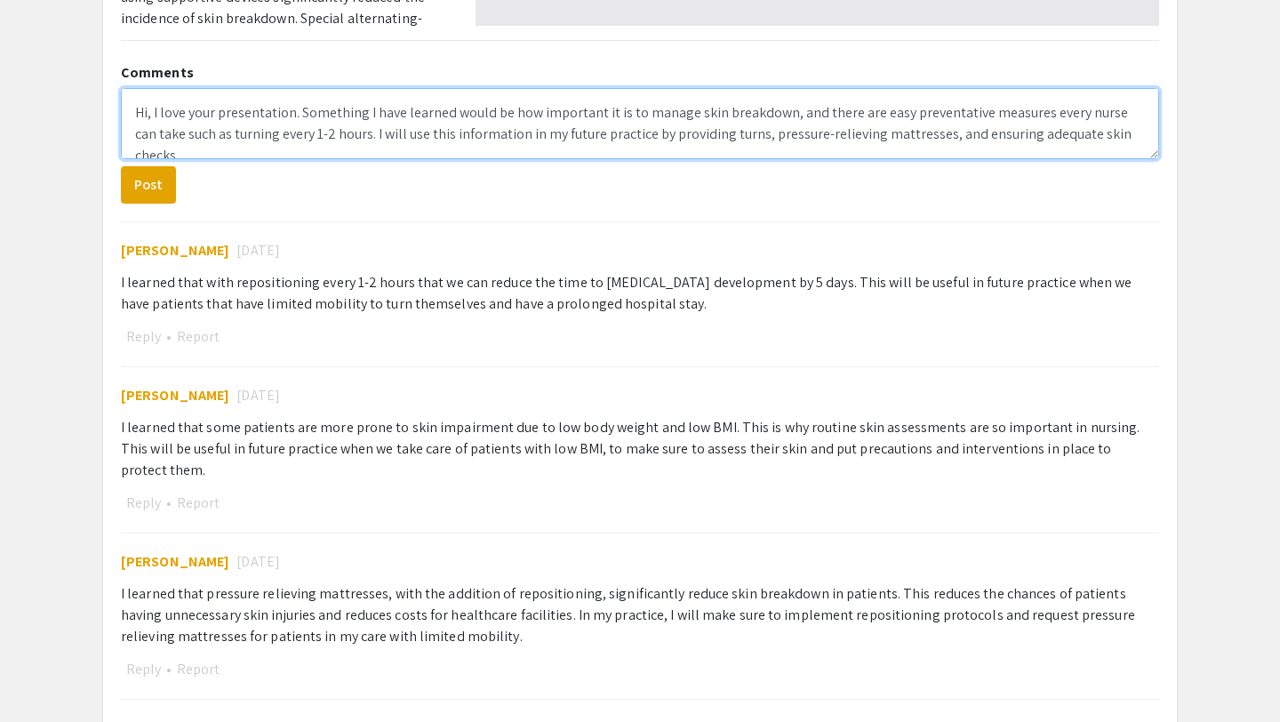
click at [697, 137] on textarea "Hi, I love your presentation. Something I have learned would be how important i…" at bounding box center [640, 123] width 1038 height 71
click at [862, 139] on textarea "Hi, I love your presentation. Something I have learned would be how important i…" at bounding box center [640, 123] width 1038 height 71
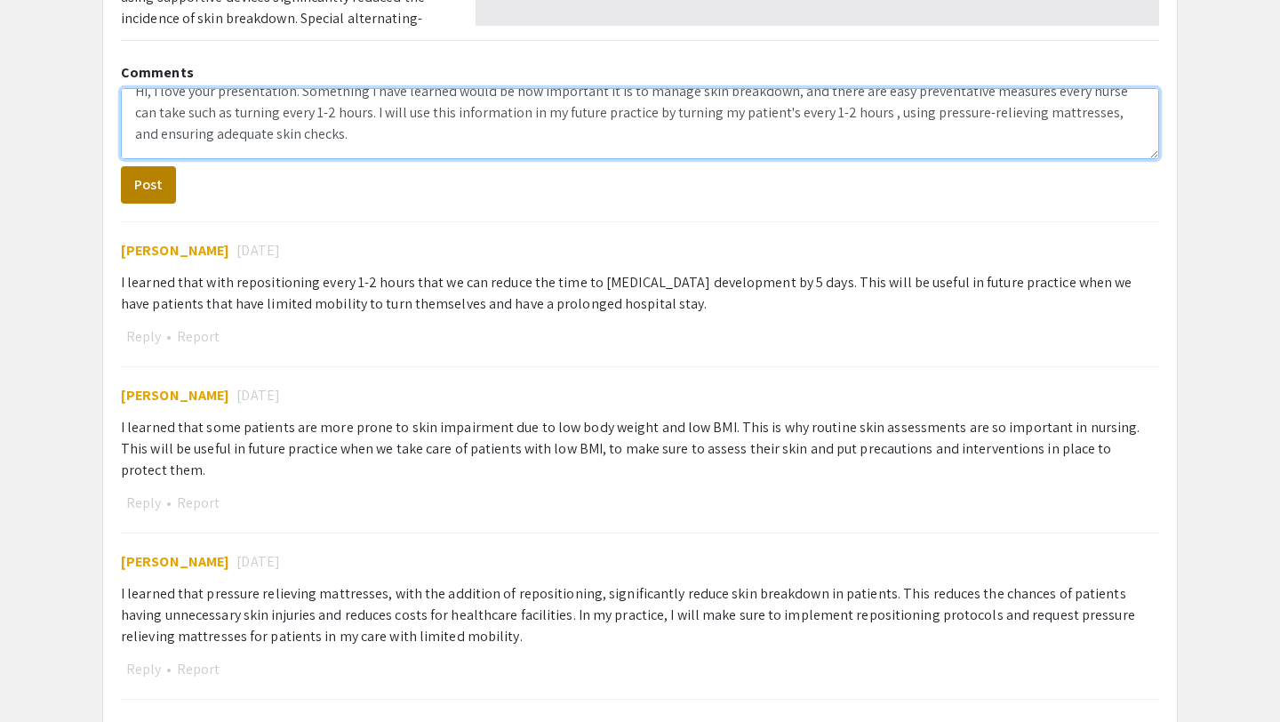
type textarea "Hi, I love your presentation. Something I have learned would be how important i…"
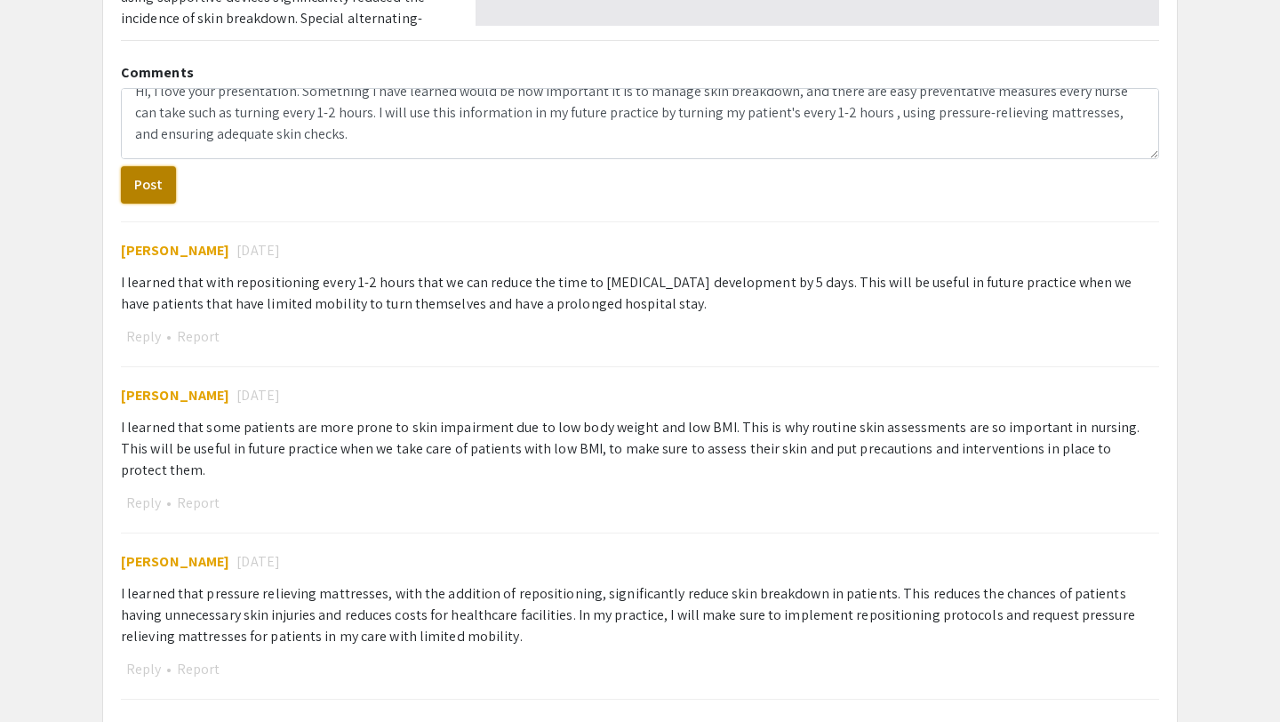
click at [154, 181] on button "Post" at bounding box center [148, 184] width 55 height 37
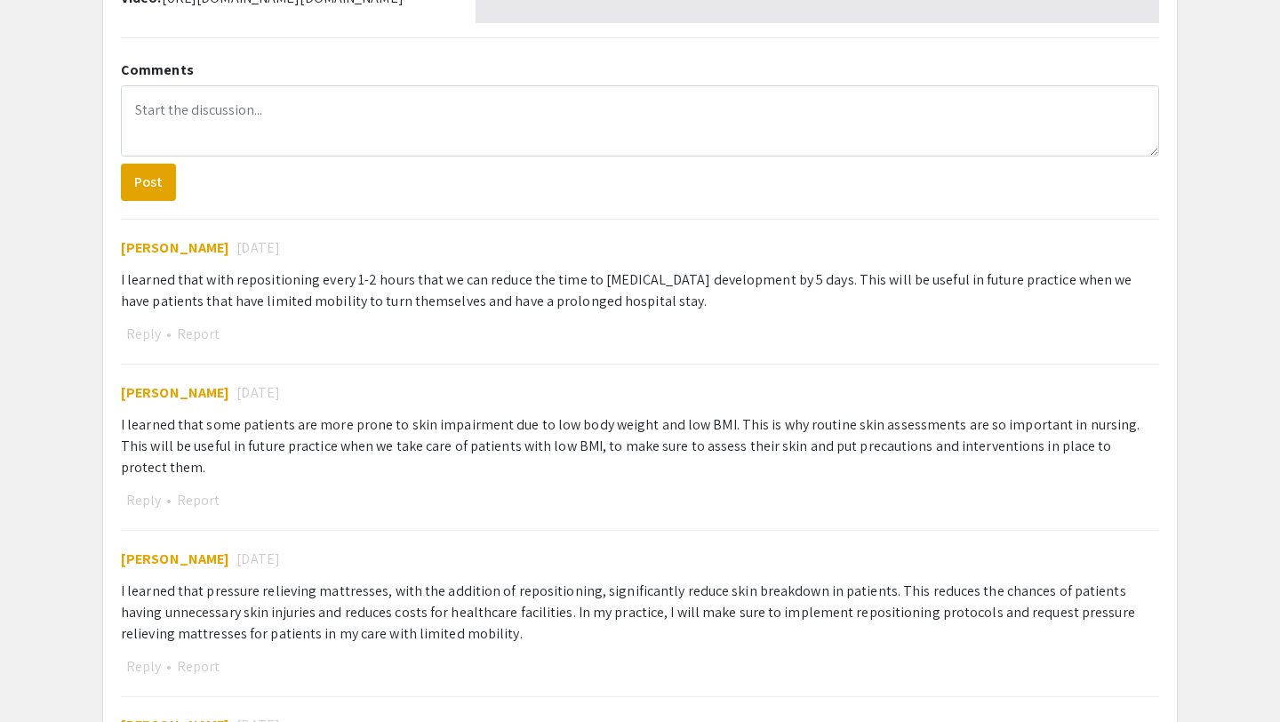
scroll to position [442, 0]
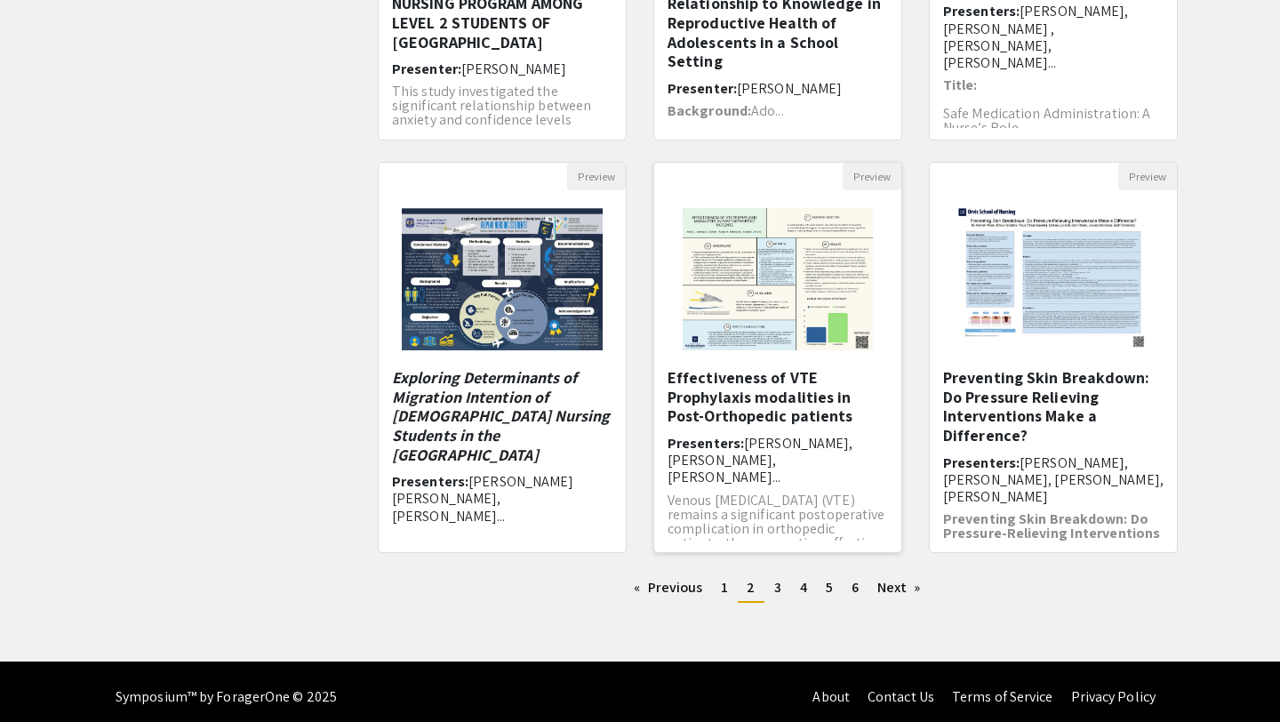
scroll to position [447, 0]
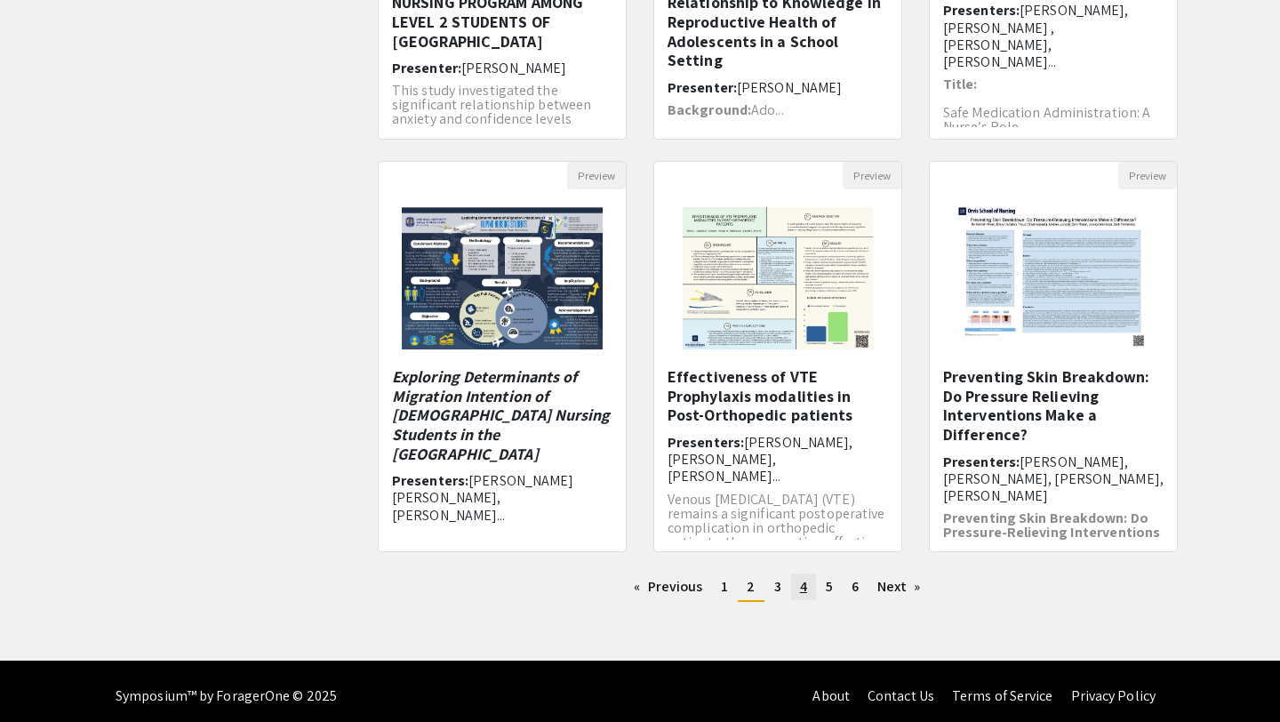
click at [801, 584] on span "4" at bounding box center [803, 586] width 7 height 19
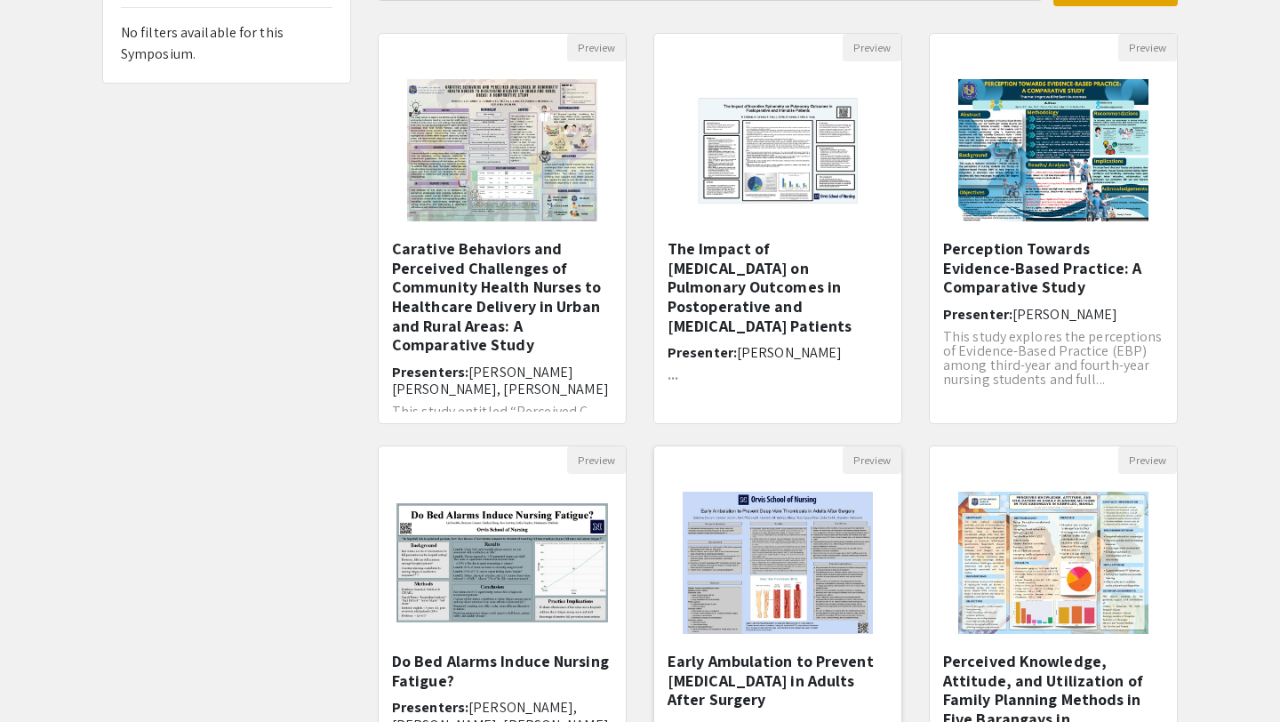
scroll to position [161, 0]
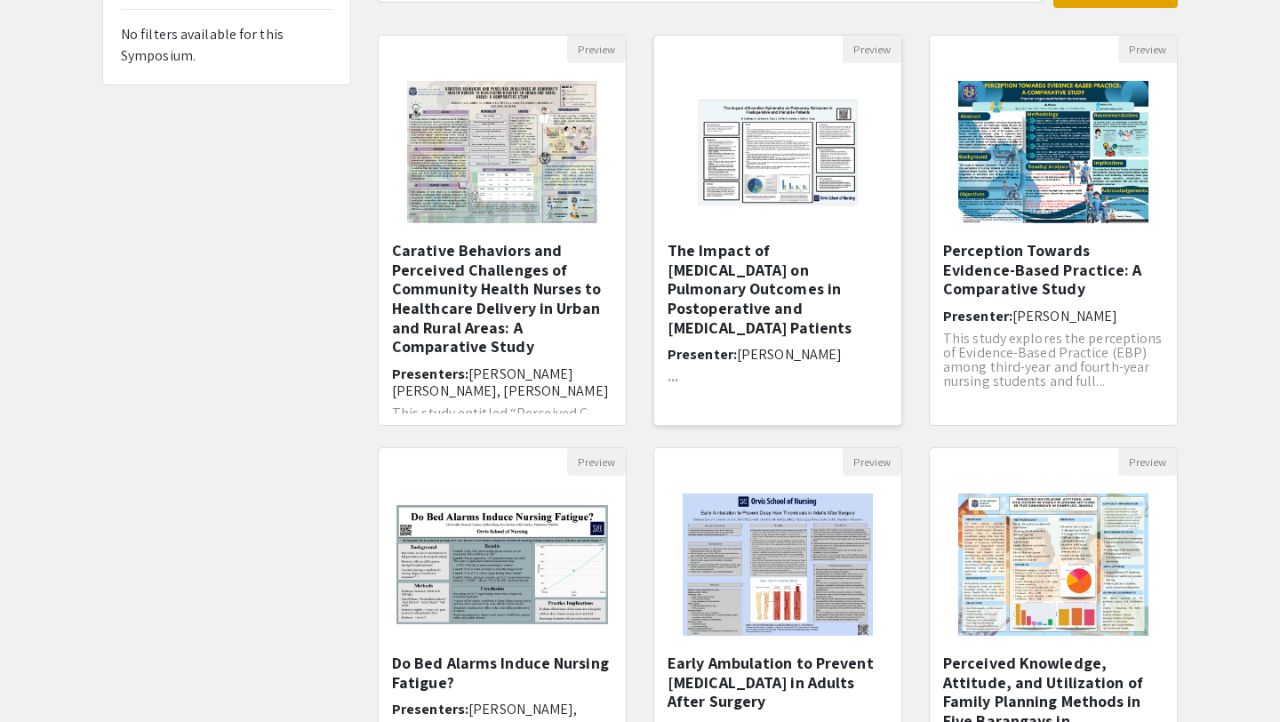
click at [772, 285] on h5 "The Impact of Incentive Spirometry on Pulmonary Outcomes in ​Postoperative and …" at bounding box center [778, 289] width 220 height 96
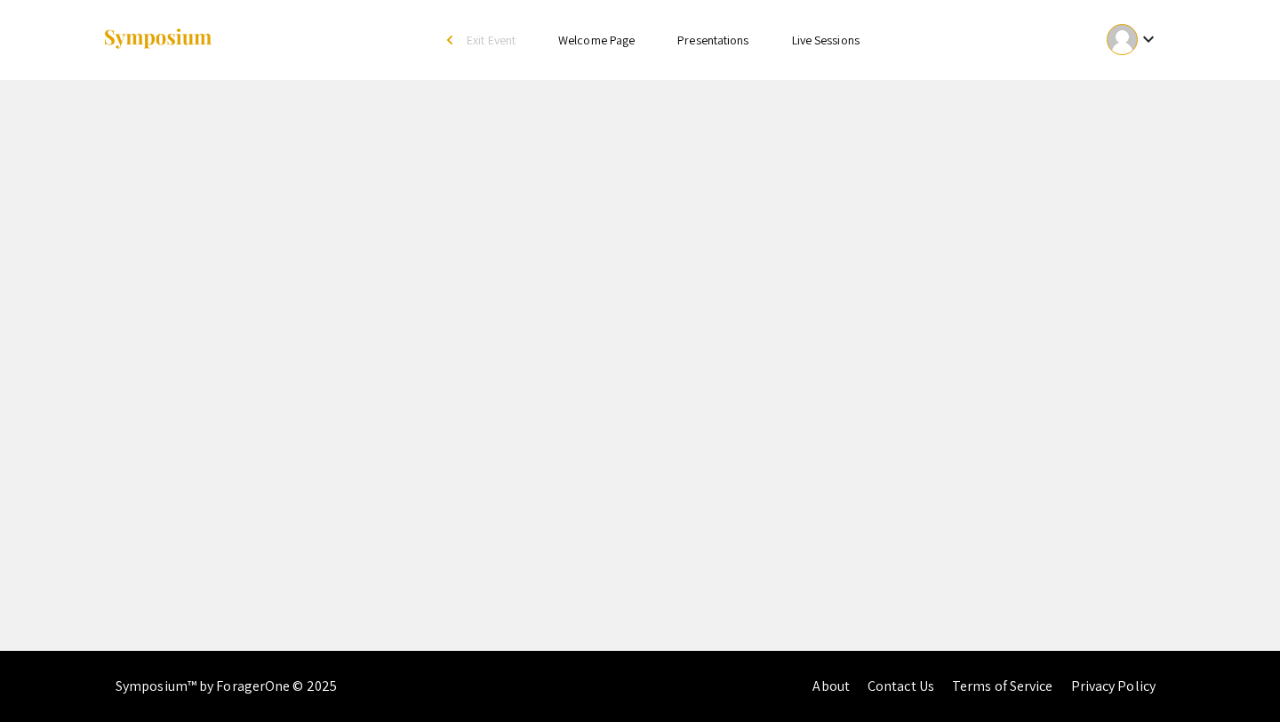
select select "custom"
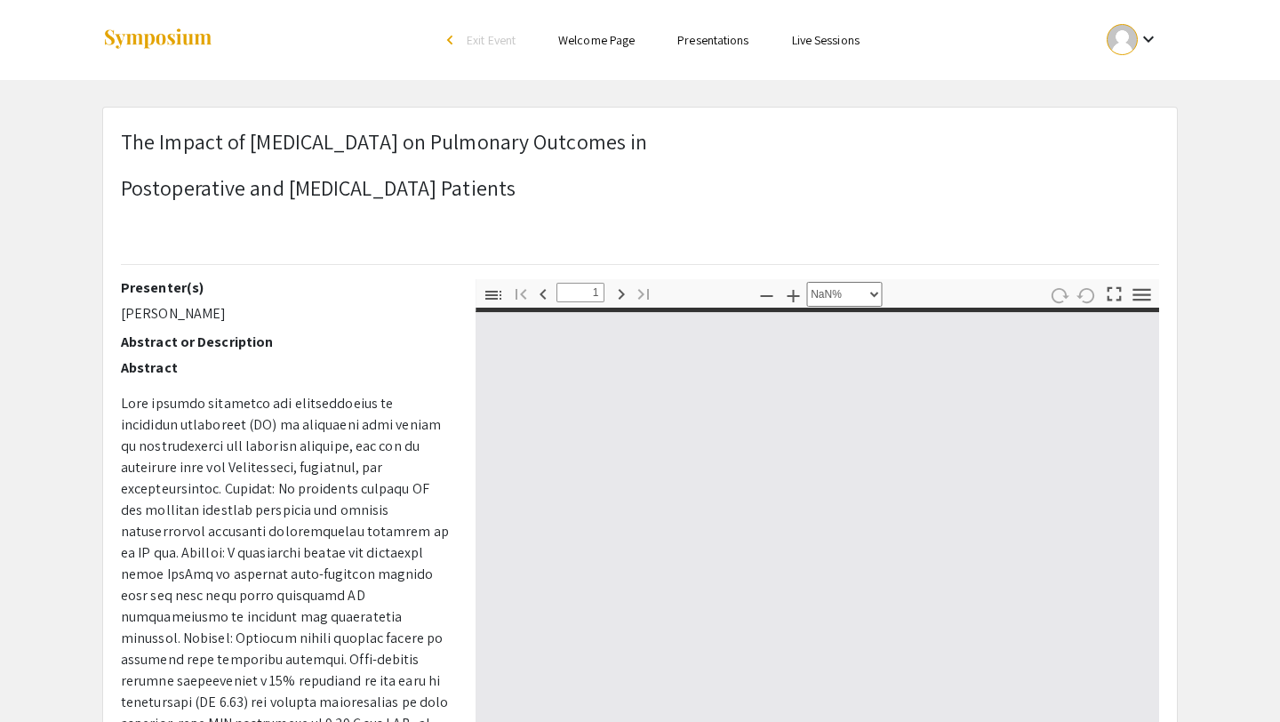
type input "0"
select select "custom"
type input "1"
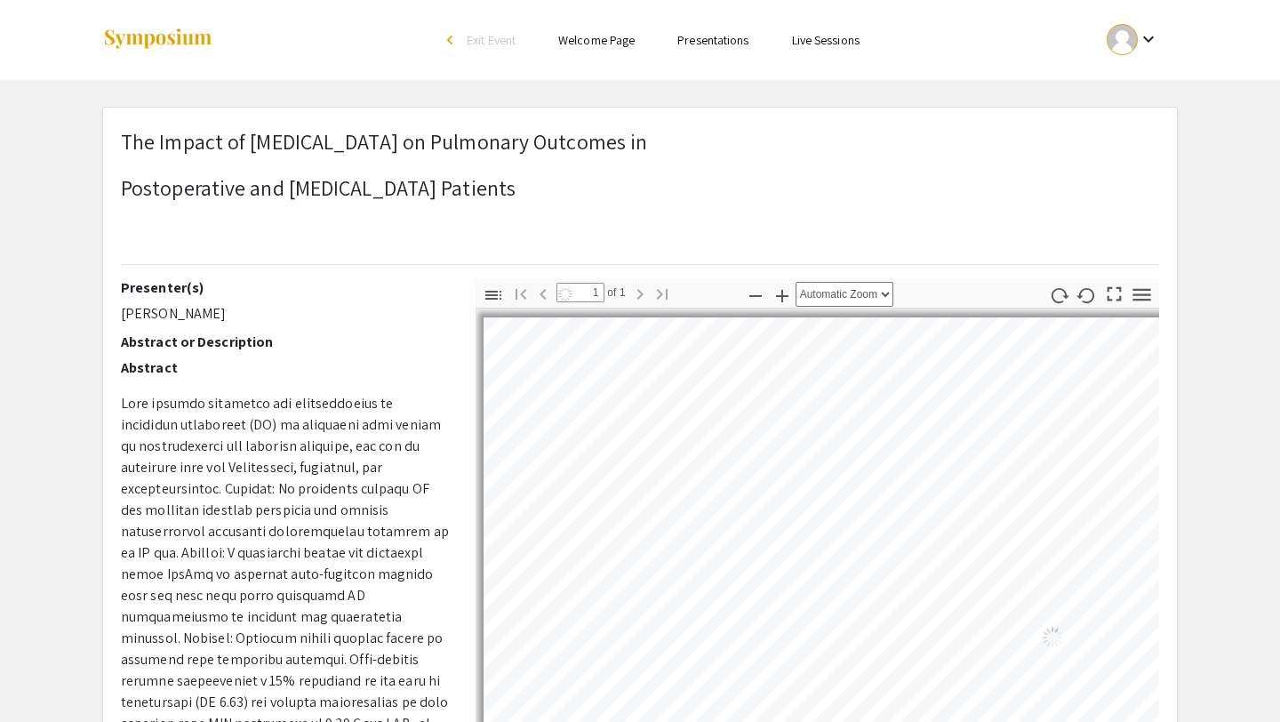
select select "auto"
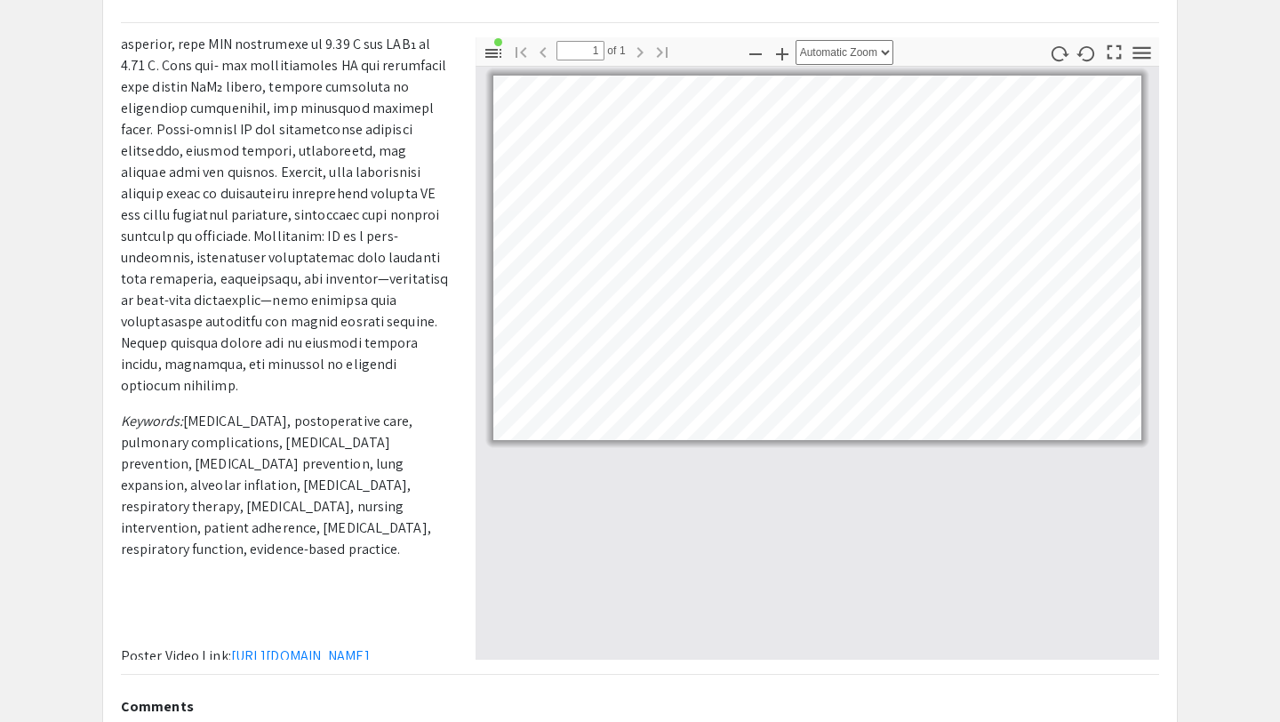
scroll to position [640, 0]
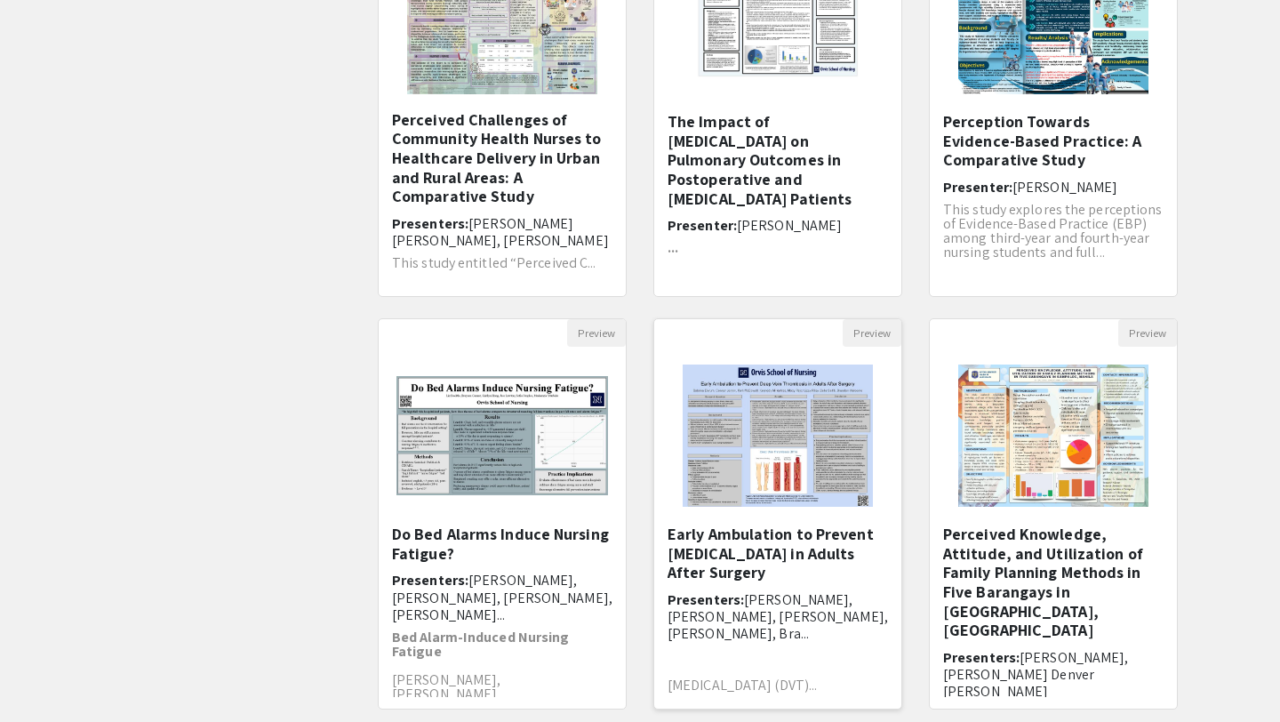
scroll to position [457, 0]
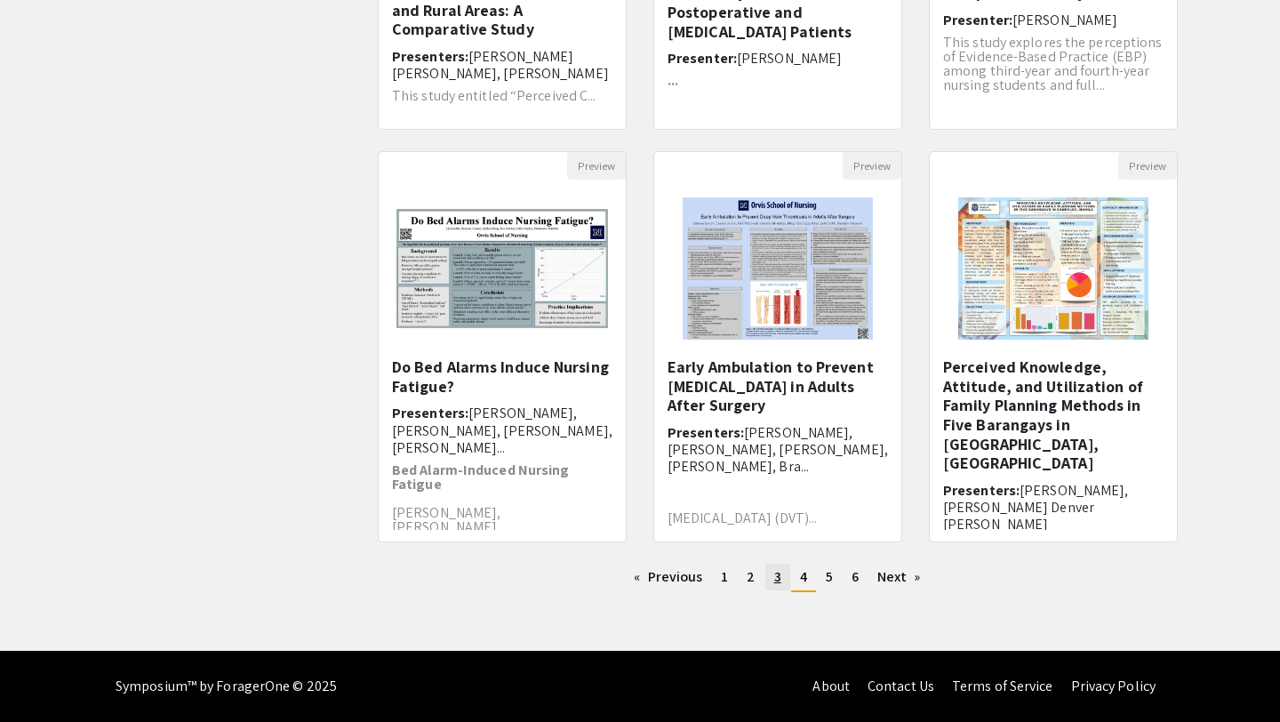
click at [774, 578] on span "3" at bounding box center [777, 576] width 7 height 19
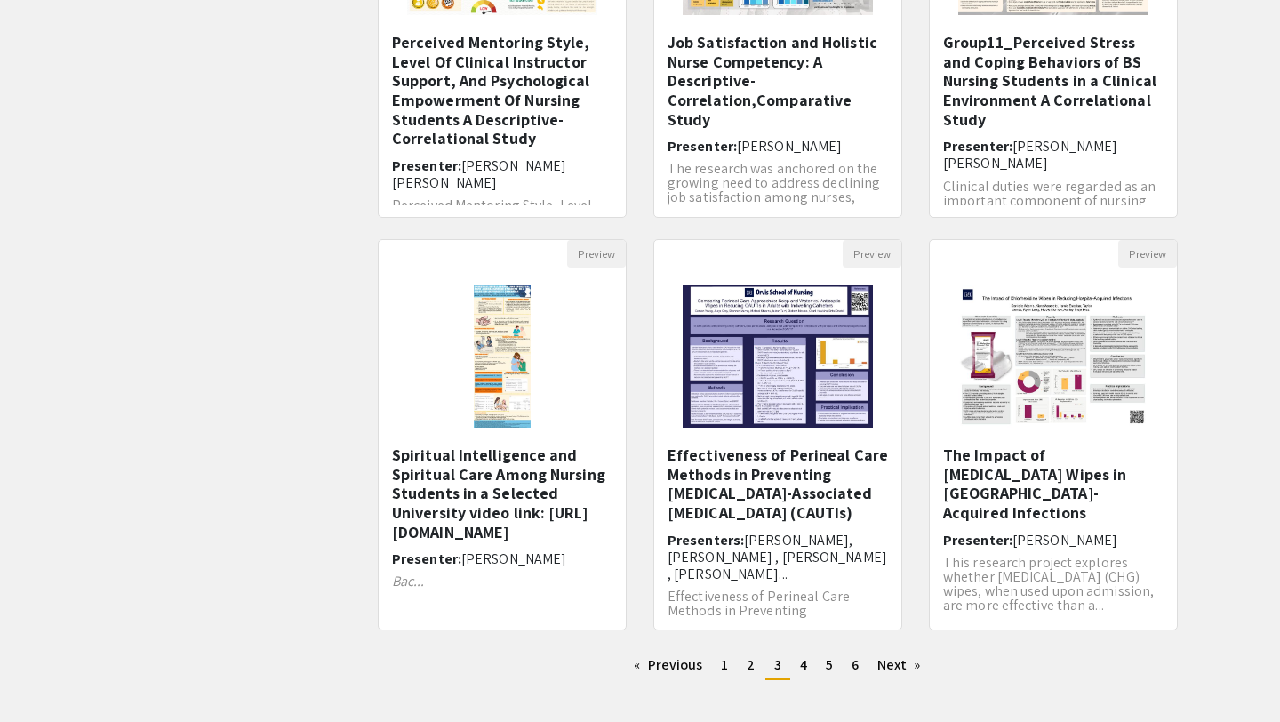
scroll to position [370, 0]
click at [1013, 459] on h5 "The Impact of Chlorhexidine Wipes in Reducing Hospital-Acquired Infections​" at bounding box center [1053, 483] width 220 height 76
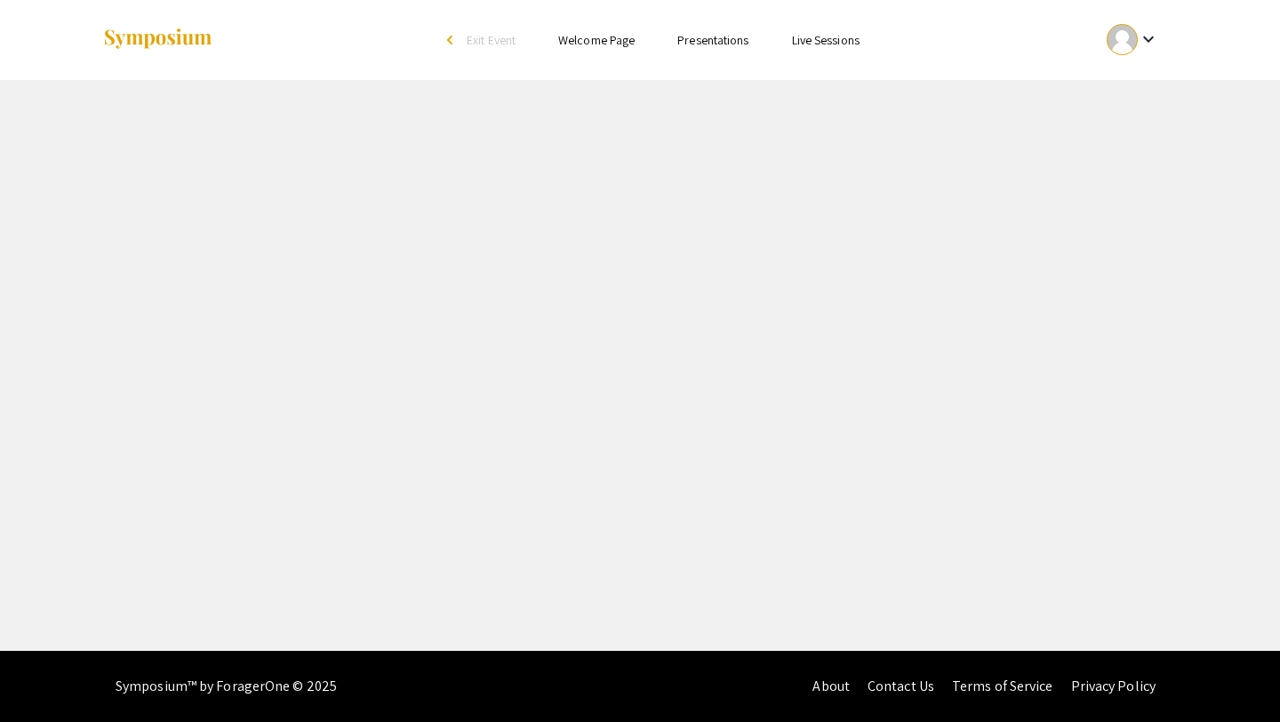
select select "custom"
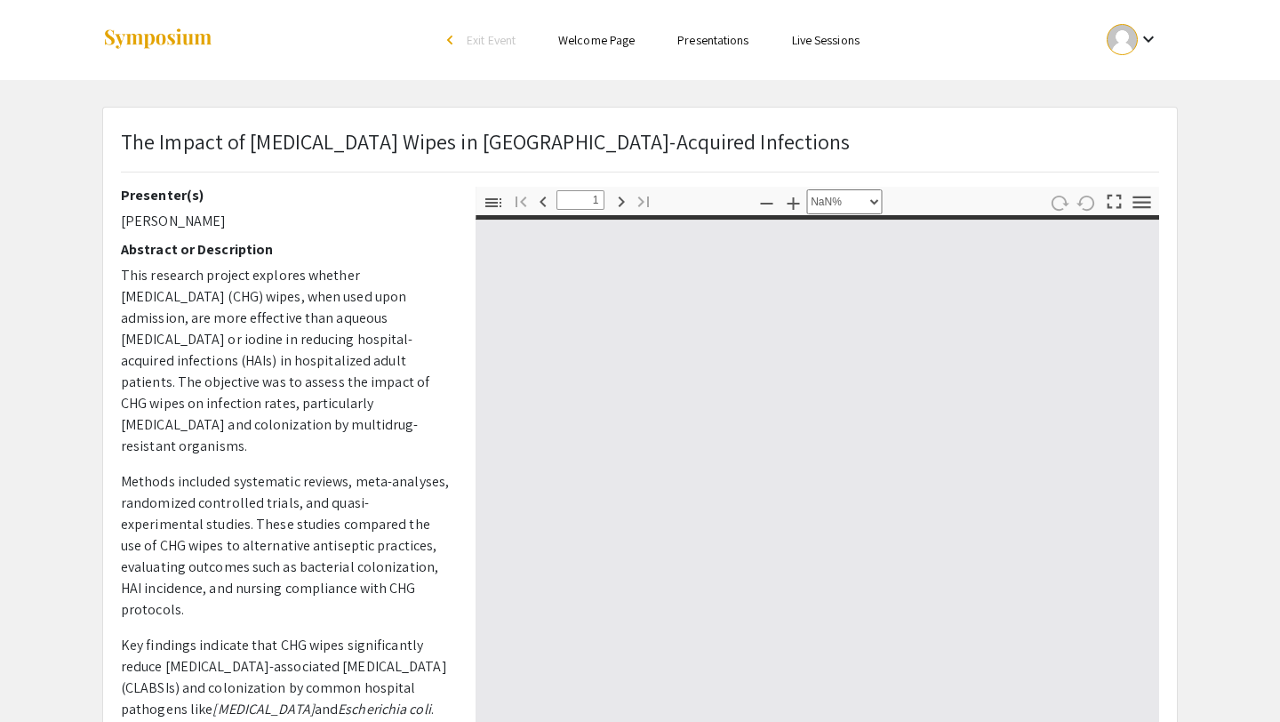
type input "0"
select select "custom"
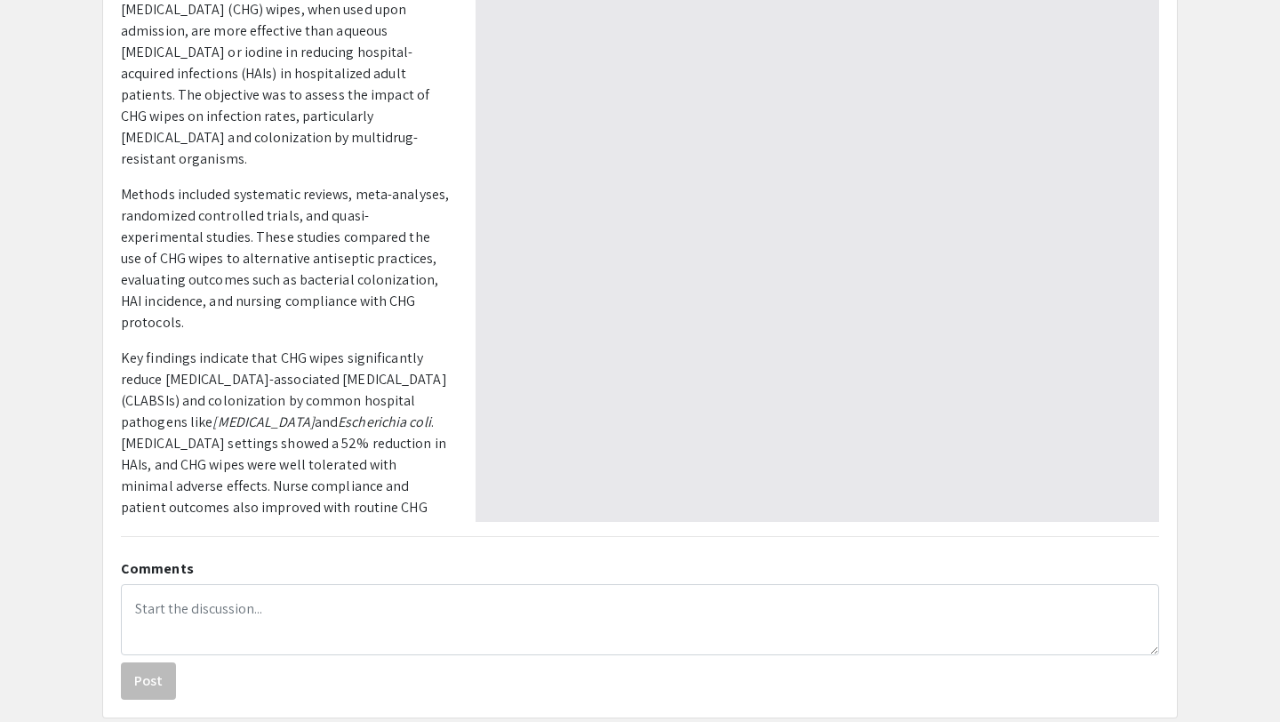
type input "1"
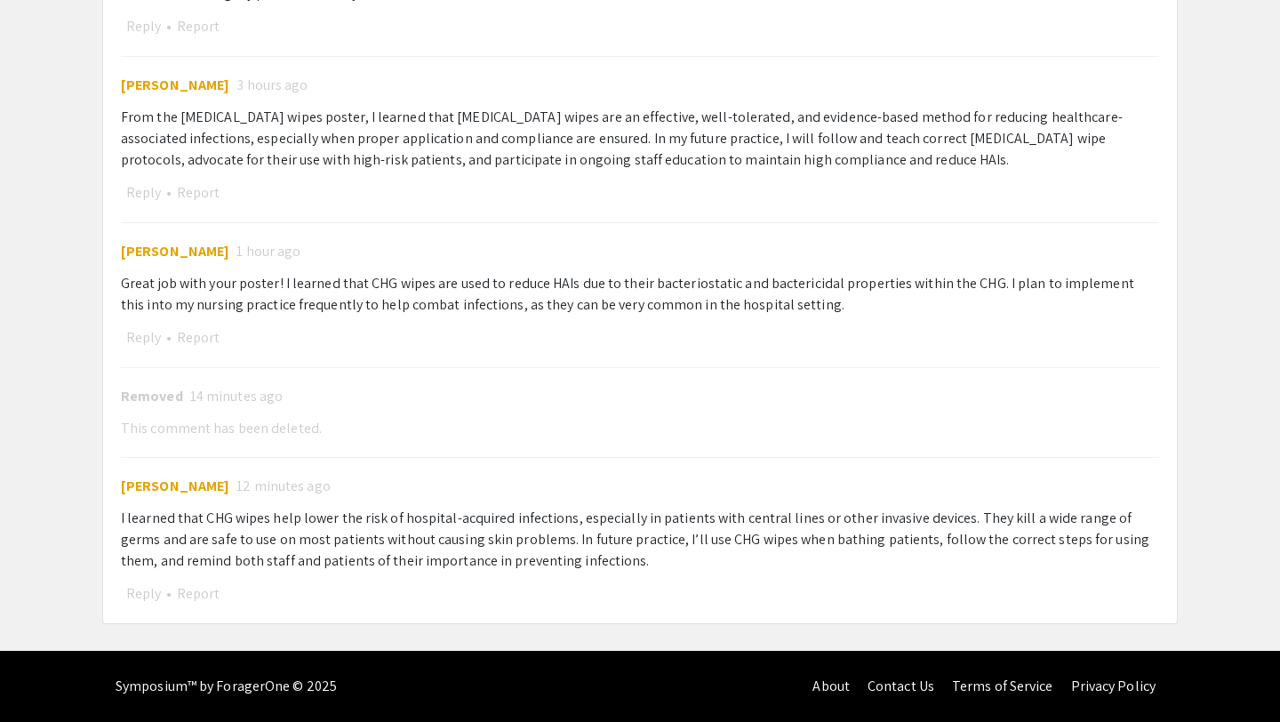
select select "auto"
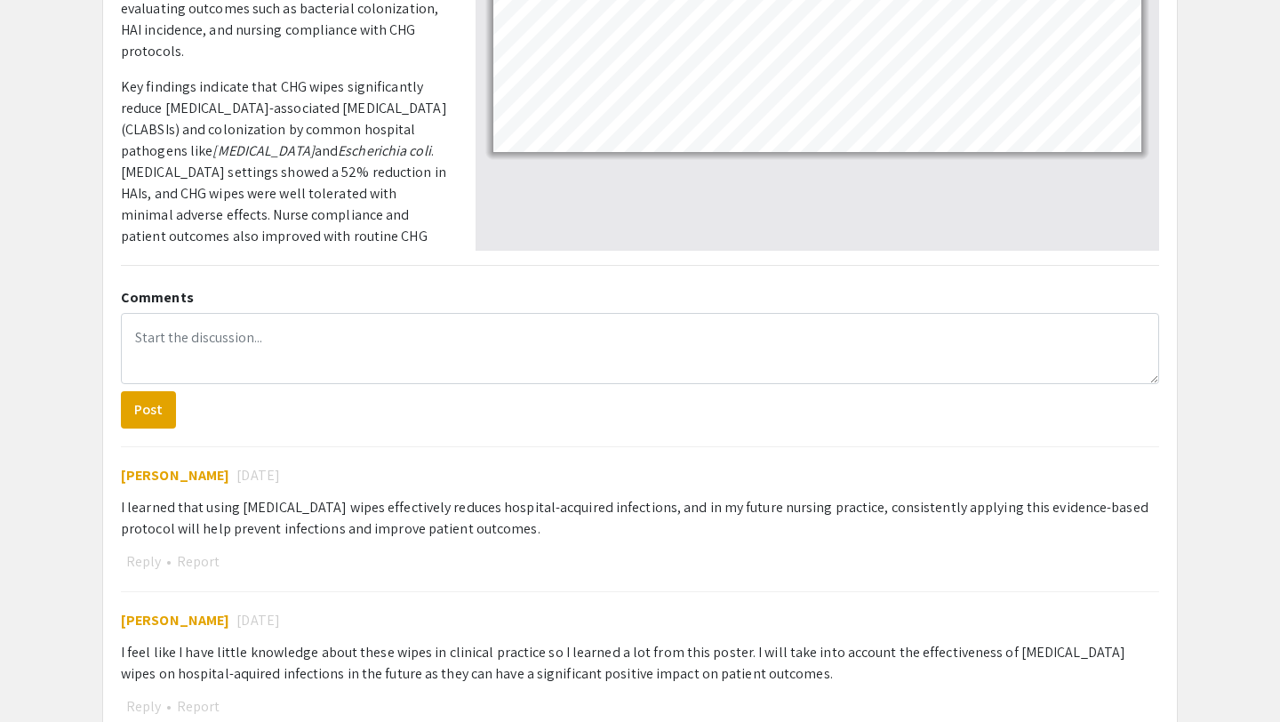
scroll to position [500, 0]
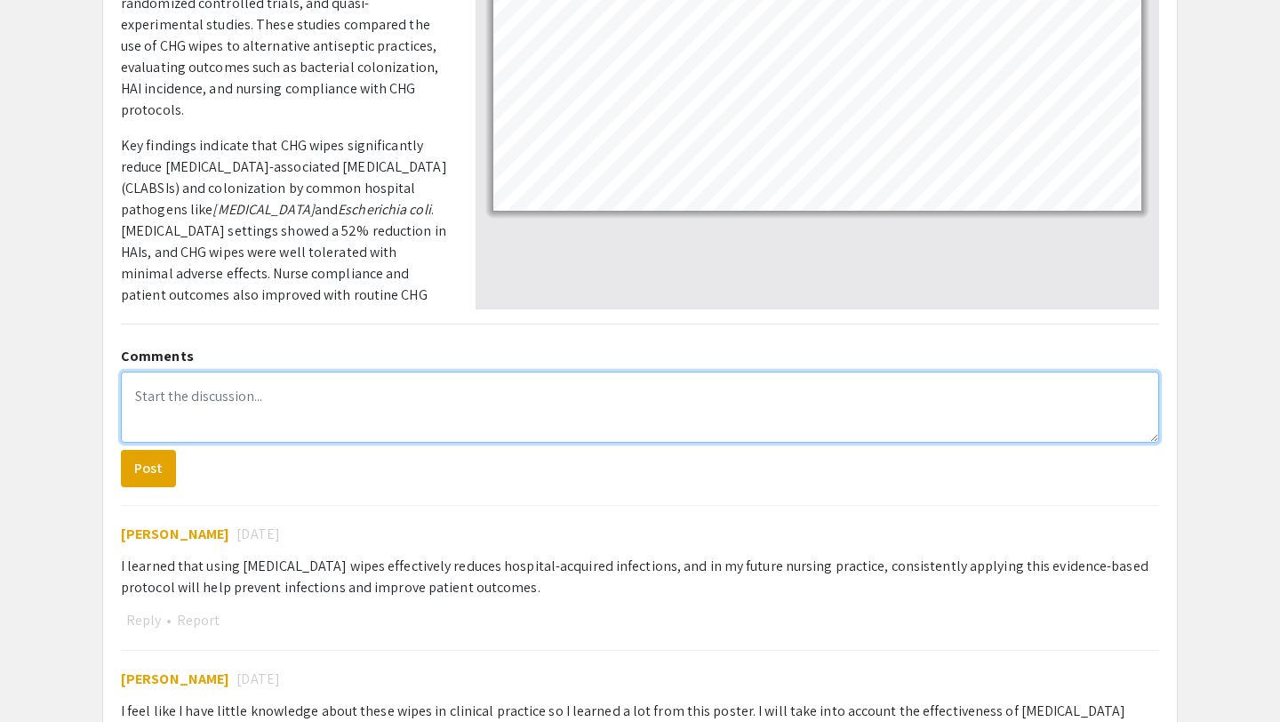
click at [179, 399] on textarea at bounding box center [640, 407] width 1038 height 71
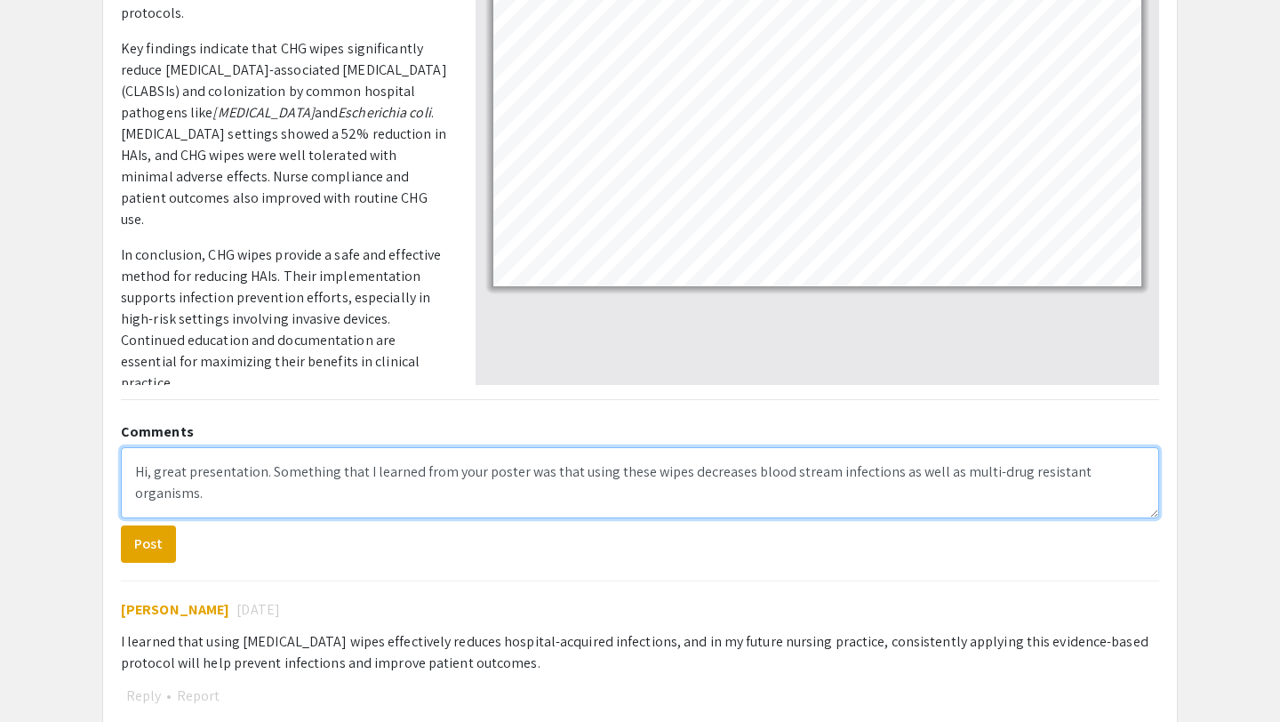
scroll to position [429, 0]
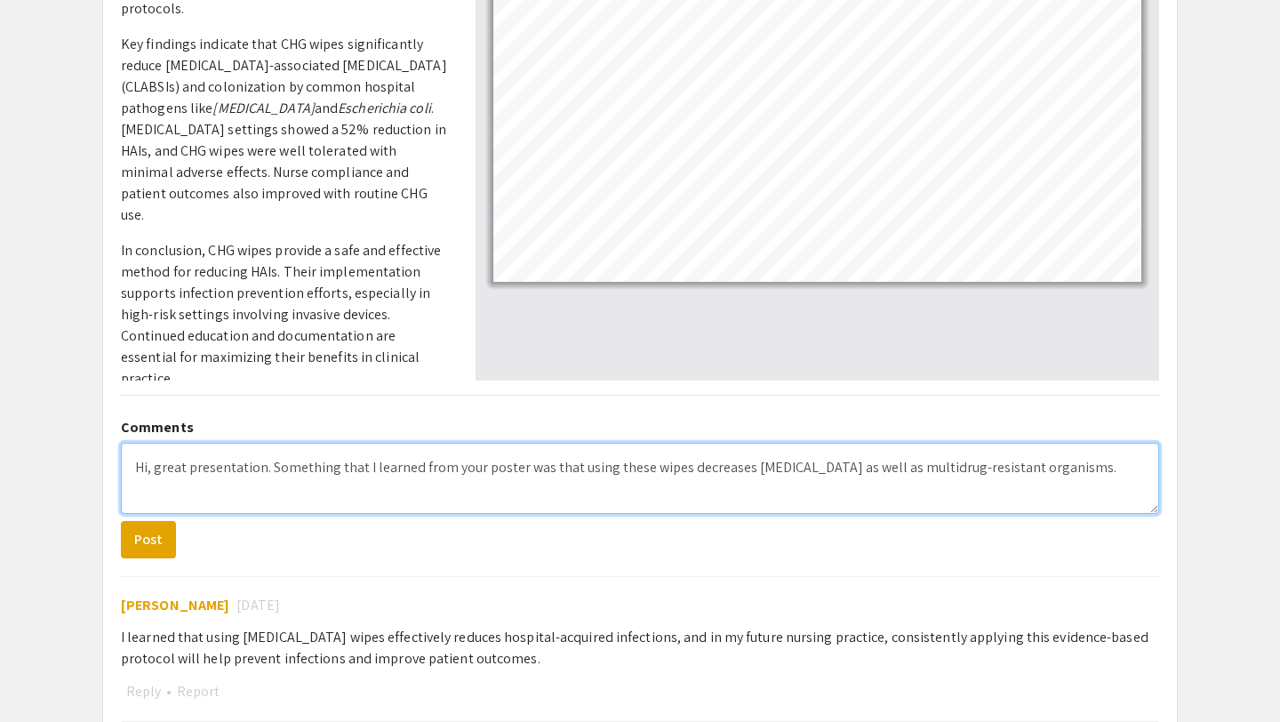
click at [1129, 469] on textarea "Hi, great presentation. Something that I learned from your poster was that usin…" at bounding box center [640, 478] width 1038 height 71
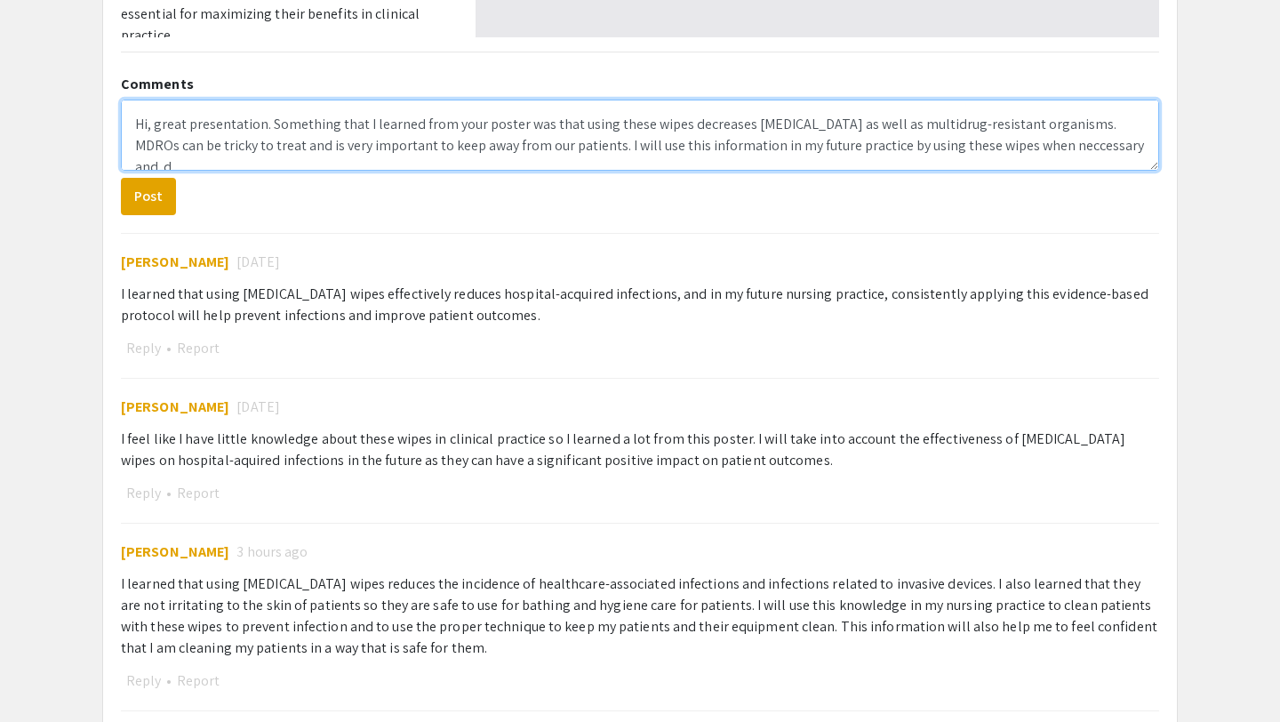
scroll to position [7, 0]
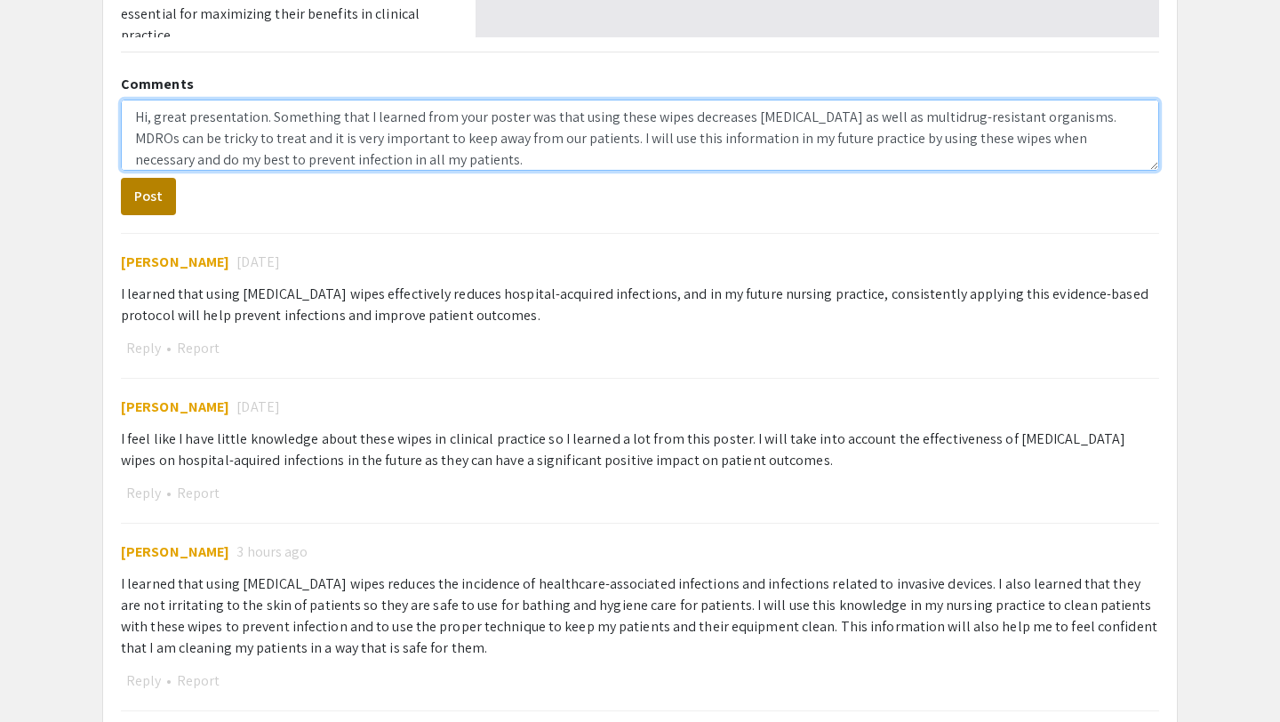
type textarea "Hi, great presentation. Something that I learned from your poster was that usin…"
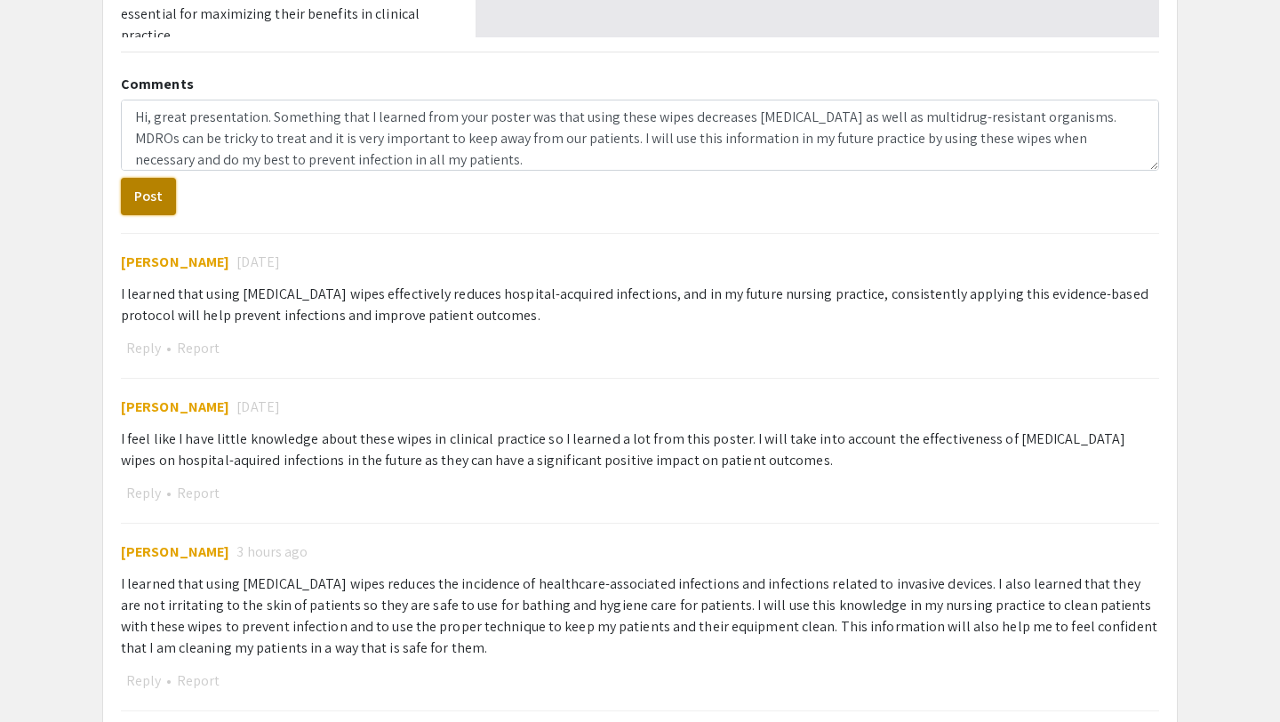
click at [160, 195] on button "Post" at bounding box center [148, 196] width 55 height 37
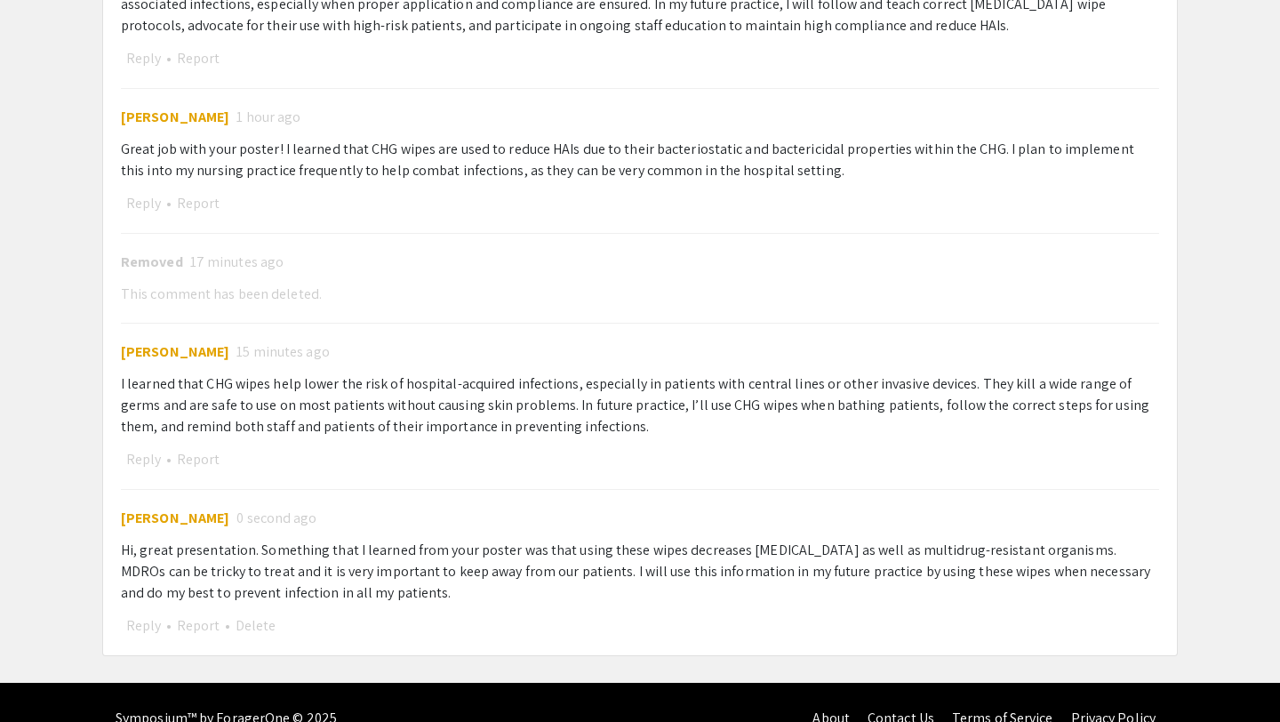
scroll to position [1592, 0]
